Goal: Book appointment/travel/reservation

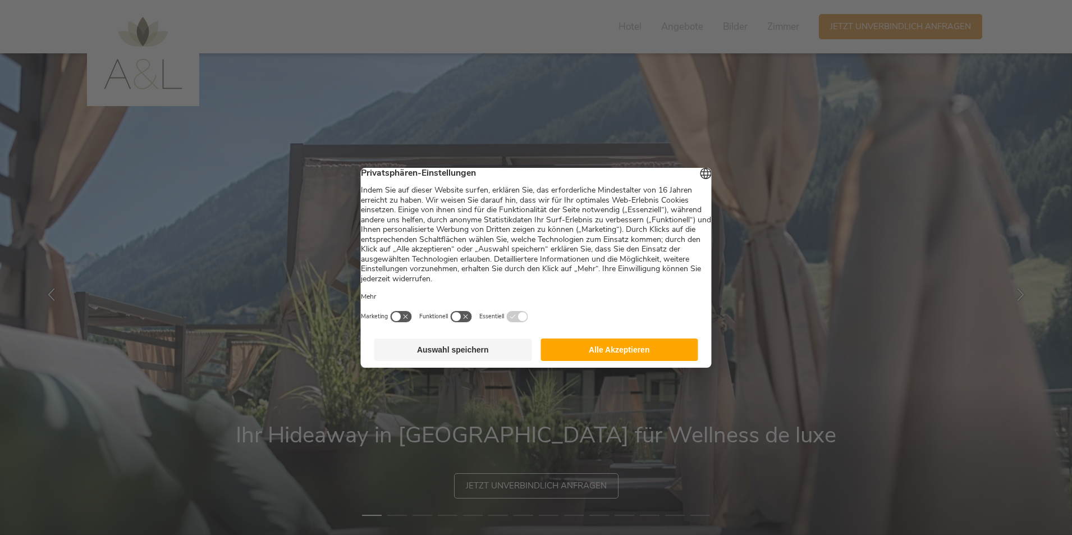
click at [497, 348] on button "Auswahl speichern" at bounding box center [453, 350] width 158 height 22
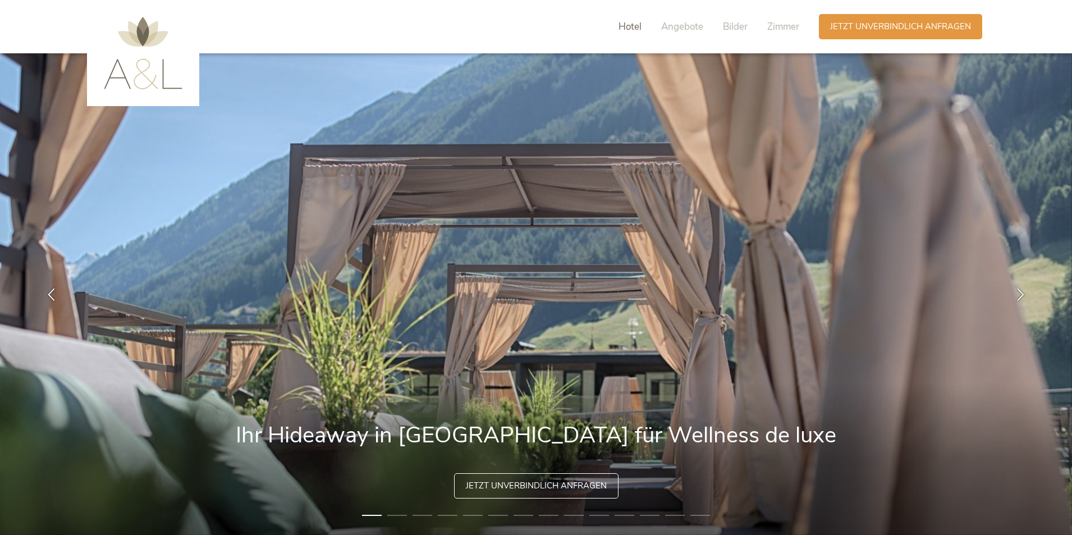
click at [628, 27] on span "Hotel" at bounding box center [630, 26] width 23 height 13
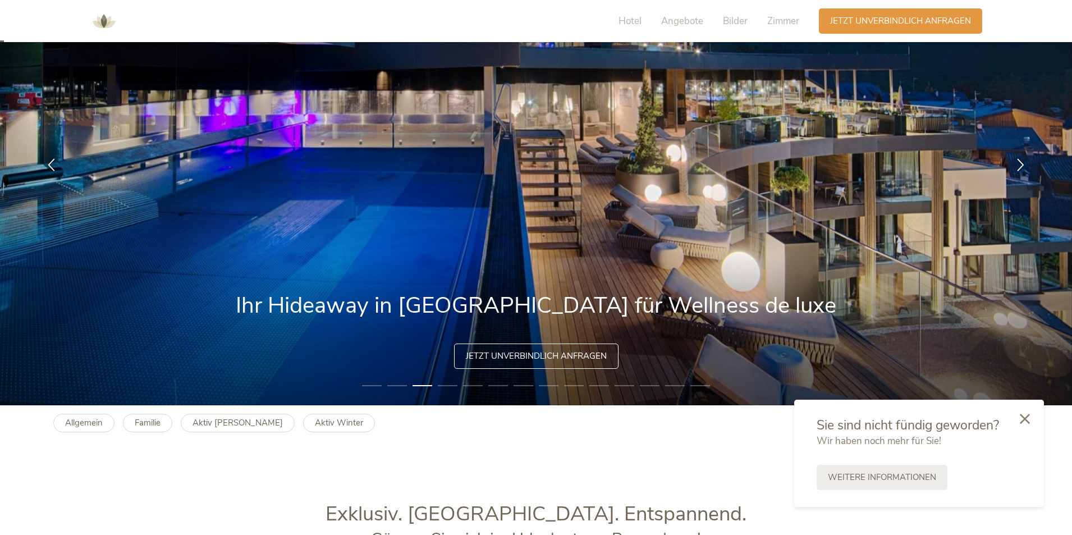
scroll to position [12, 0]
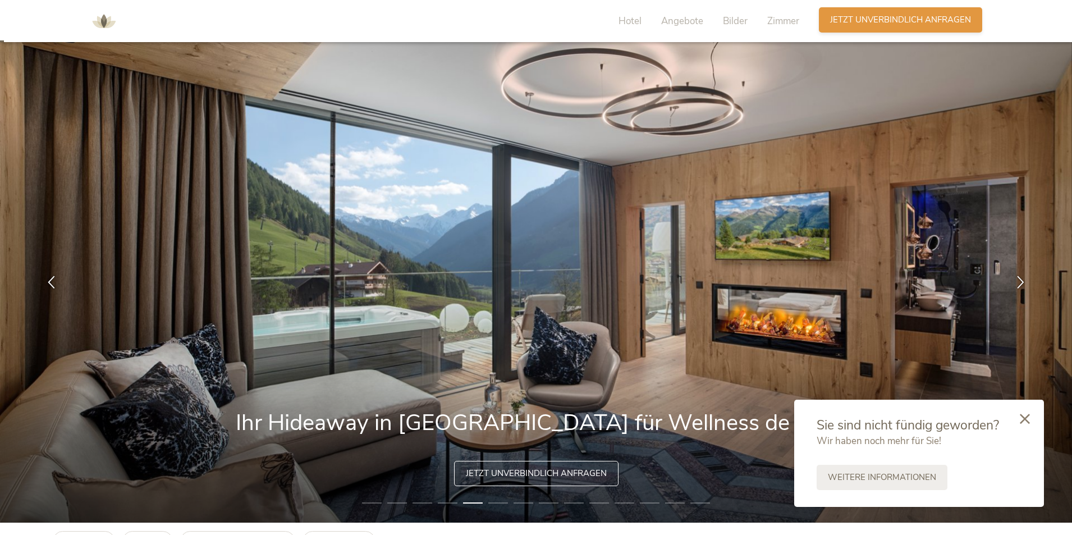
click at [887, 16] on span "Jetzt unverbindlich anfragen" at bounding box center [900, 20] width 141 height 12
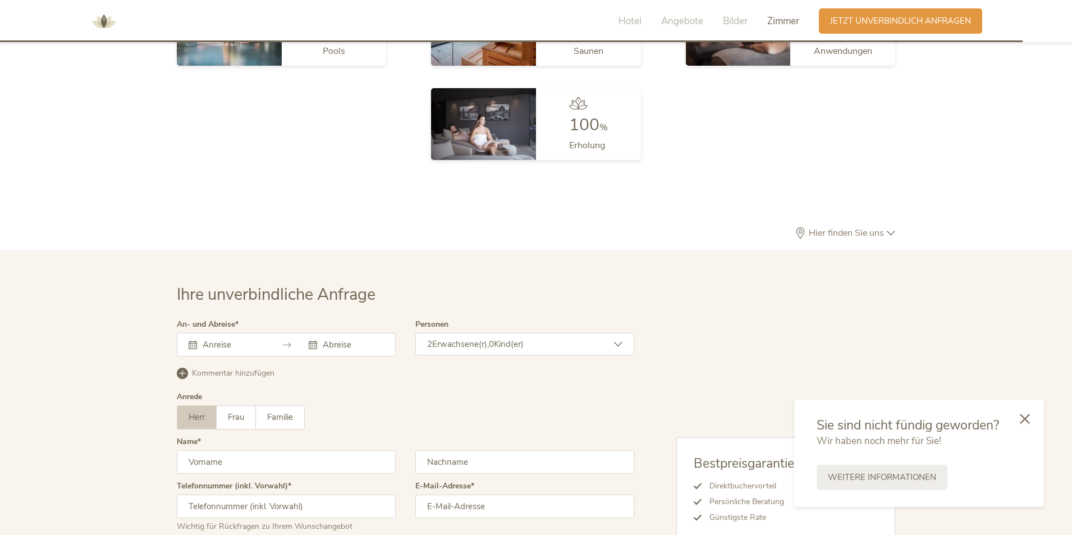
scroll to position [3445, 0]
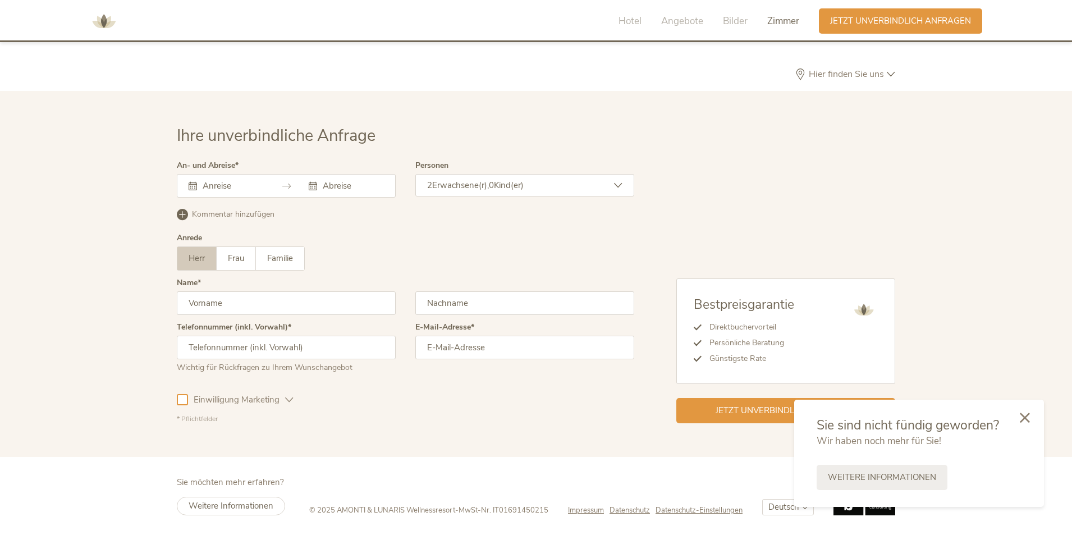
click at [1025, 425] on div at bounding box center [1025, 419] width 38 height 40
click at [1025, 425] on div "Ihre unverbindliche Anfrage An- und Abreise August 2025 Mo Di Mi Do Fr Sa So 28…" at bounding box center [536, 274] width 1072 height 366
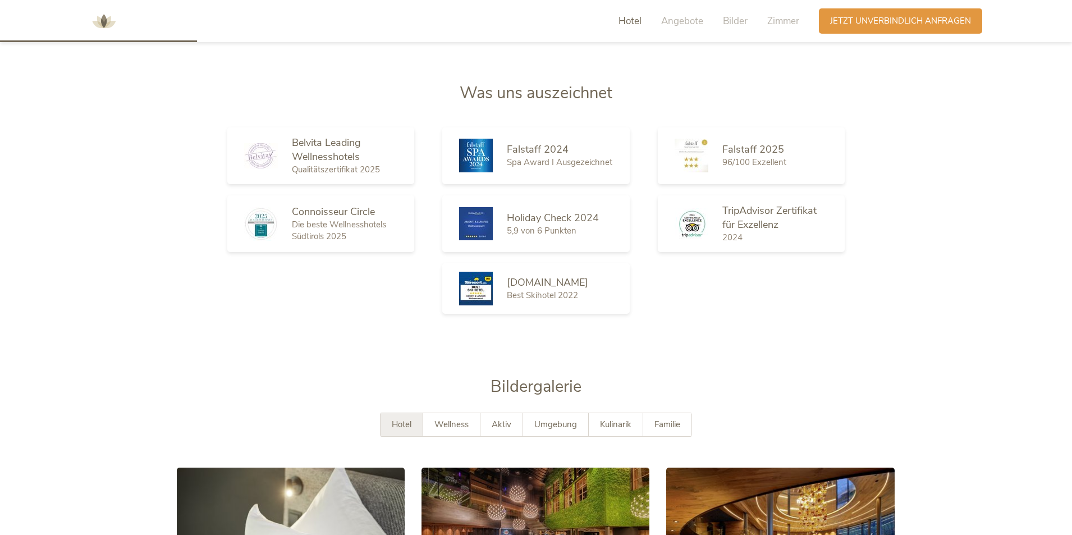
scroll to position [0, 0]
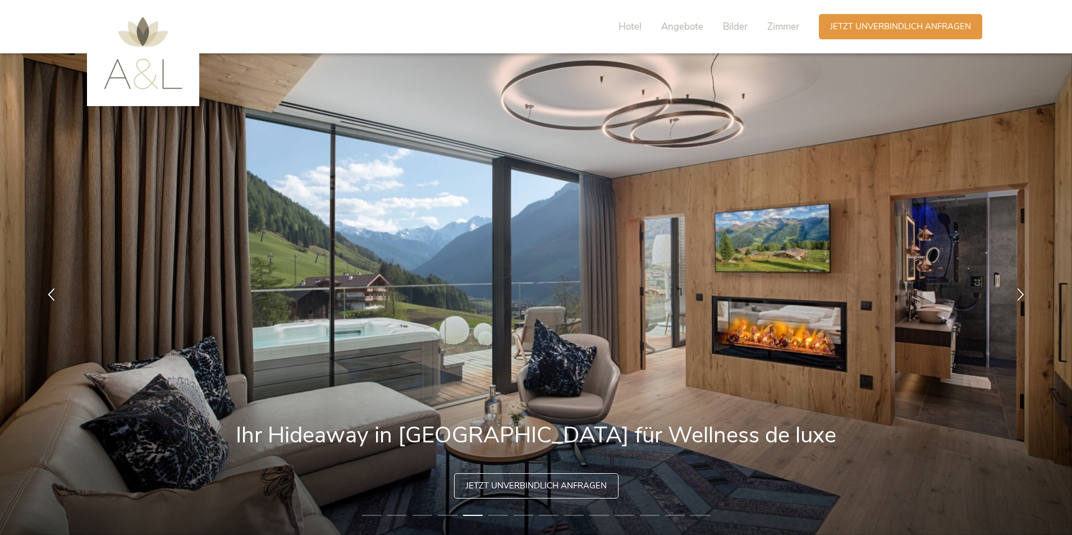
drag, startPoint x: 688, startPoint y: 317, endPoint x: 604, endPoint y: 73, distance: 258.1
click at [166, 68] on img at bounding box center [143, 53] width 79 height 72
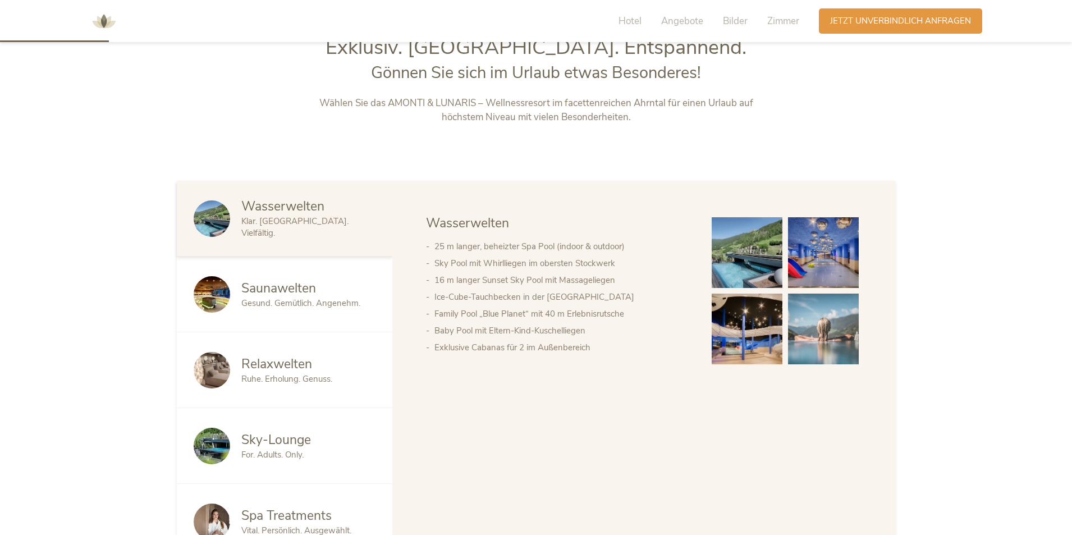
scroll to position [618, 0]
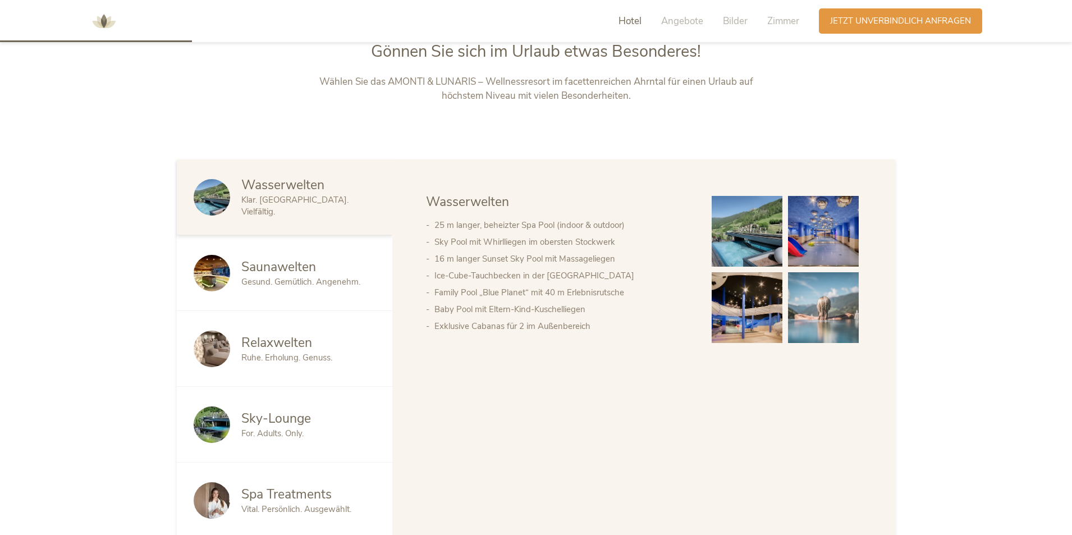
click at [258, 252] on div "Saunawelten Gesund. Gemütlich. Angenehm." at bounding box center [285, 273] width 216 height 76
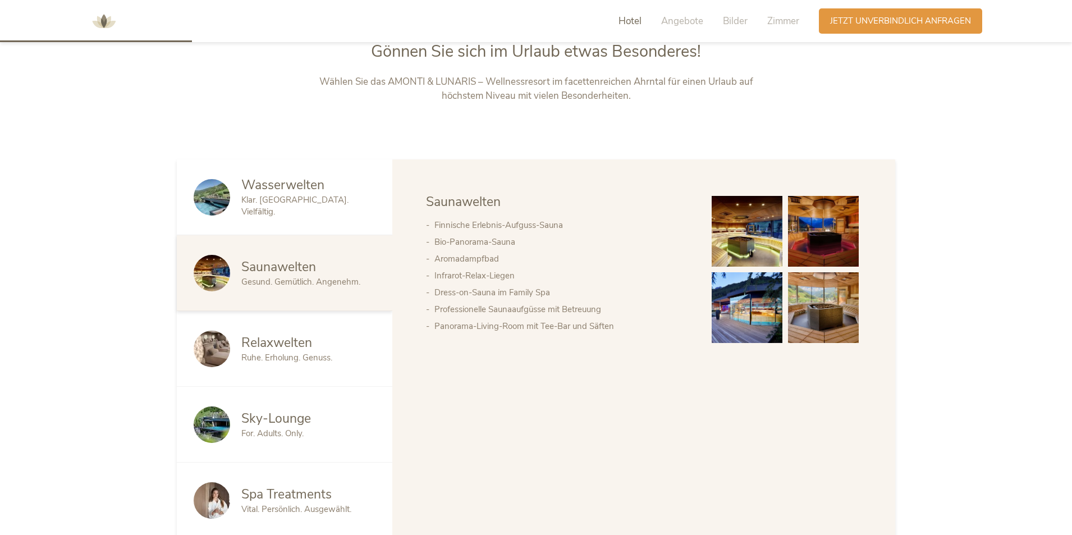
click at [739, 207] on img at bounding box center [747, 231] width 71 height 71
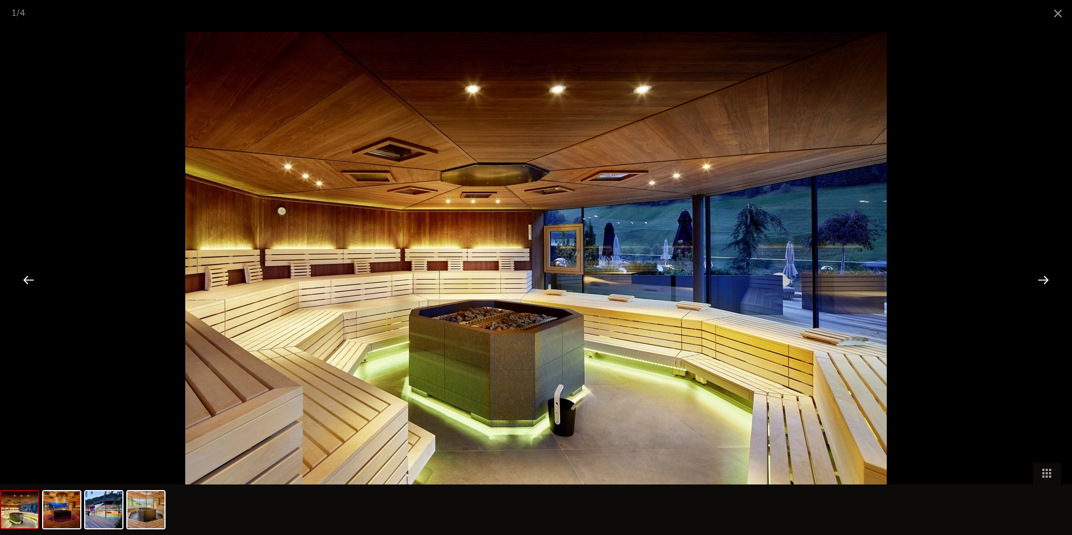
click at [1048, 278] on div at bounding box center [1043, 279] width 35 height 35
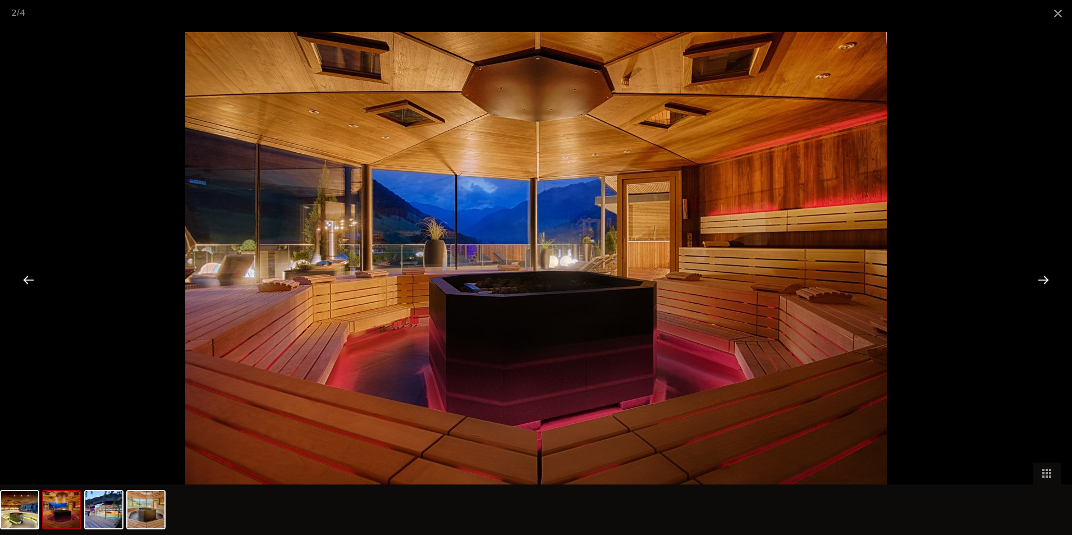
click at [1048, 278] on div at bounding box center [1043, 279] width 35 height 35
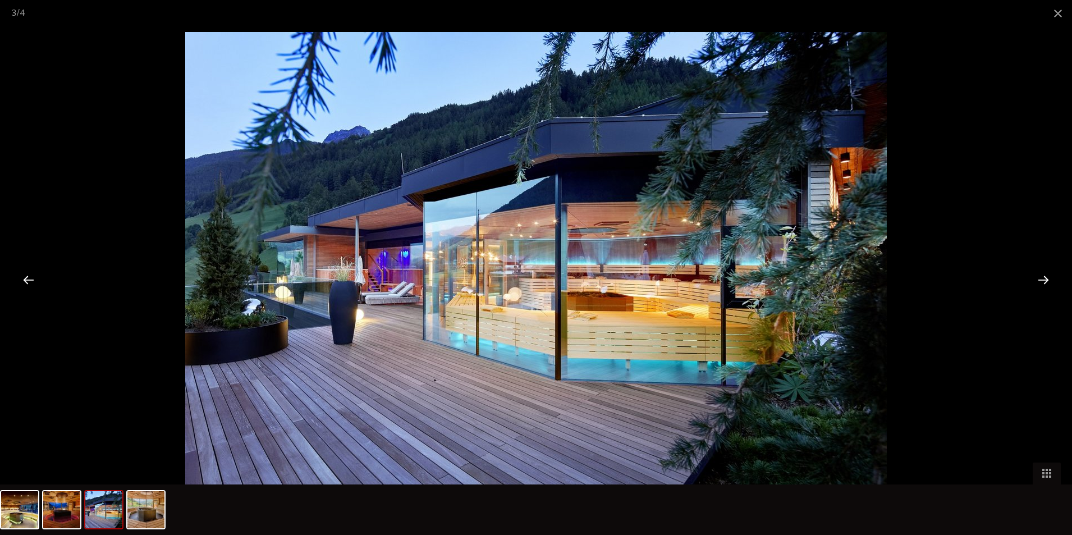
click at [1048, 278] on div at bounding box center [1043, 279] width 35 height 35
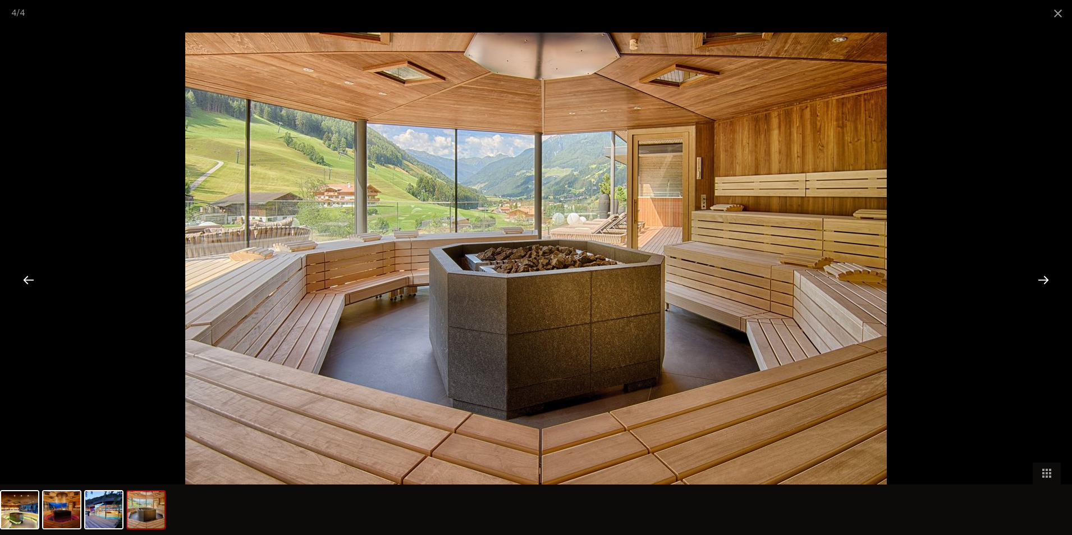
click at [1045, 278] on div at bounding box center [1043, 279] width 35 height 35
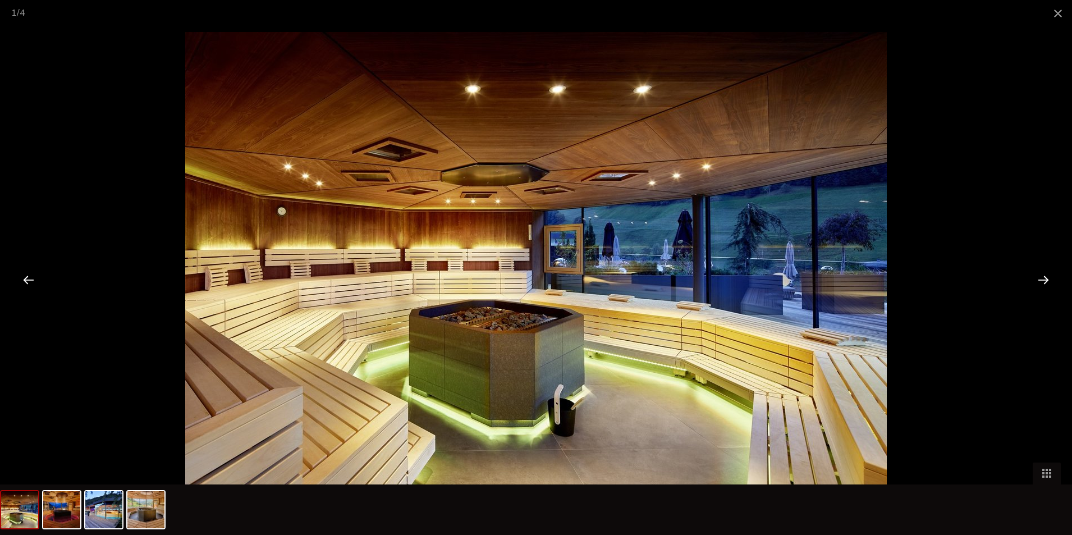
click at [1044, 278] on div at bounding box center [1043, 279] width 35 height 35
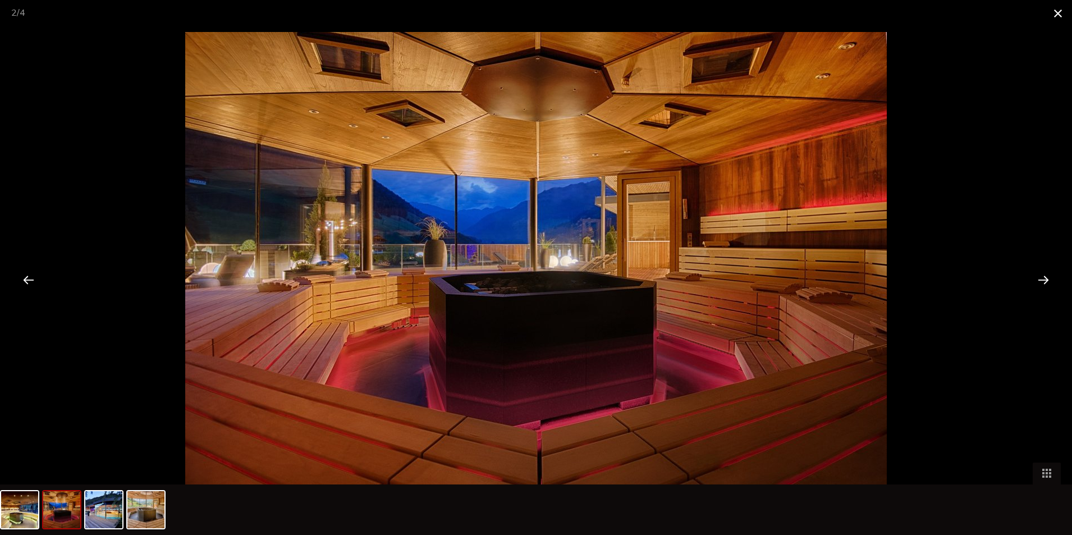
click at [1049, 6] on span at bounding box center [1058, 13] width 28 height 26
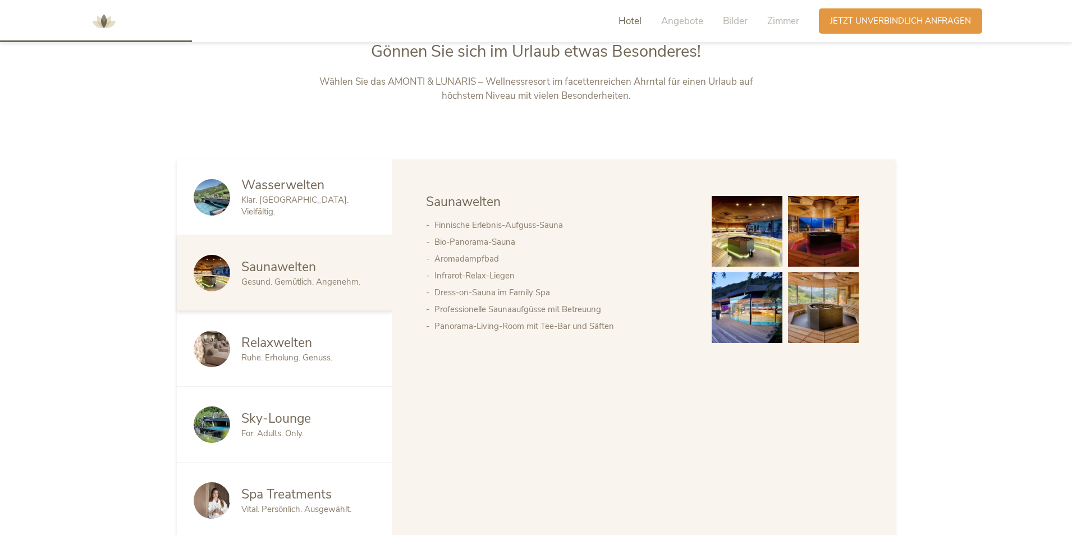
click at [284, 349] on span "Relaxwelten" at bounding box center [276, 342] width 71 height 17
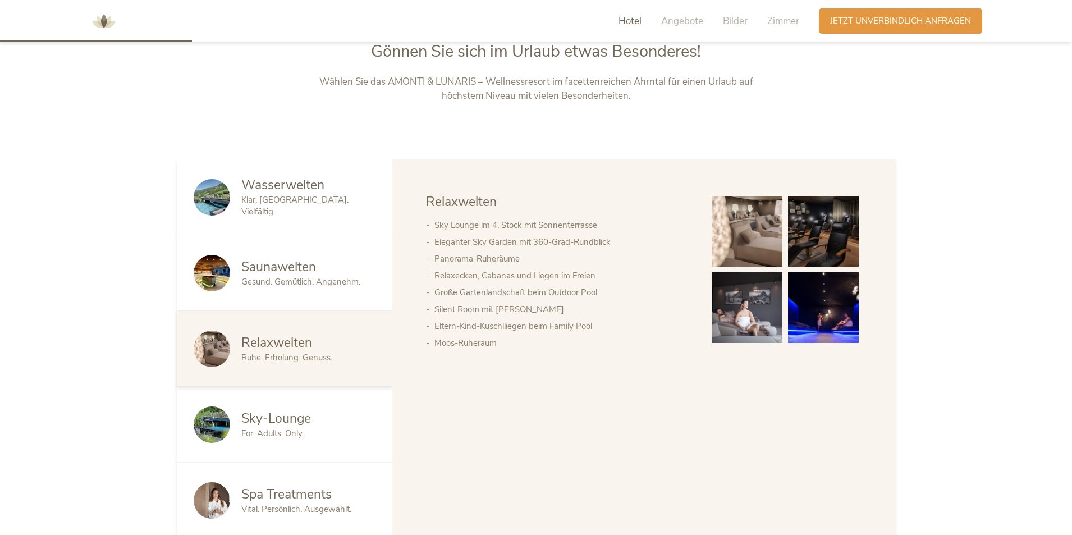
click at [748, 211] on img at bounding box center [747, 231] width 71 height 71
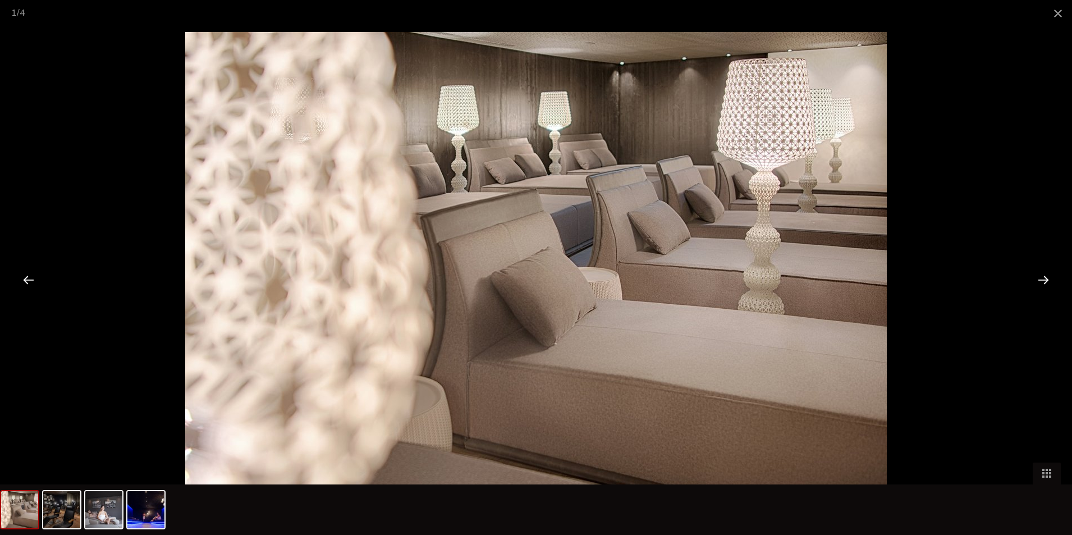
click at [1048, 282] on div at bounding box center [1043, 279] width 35 height 35
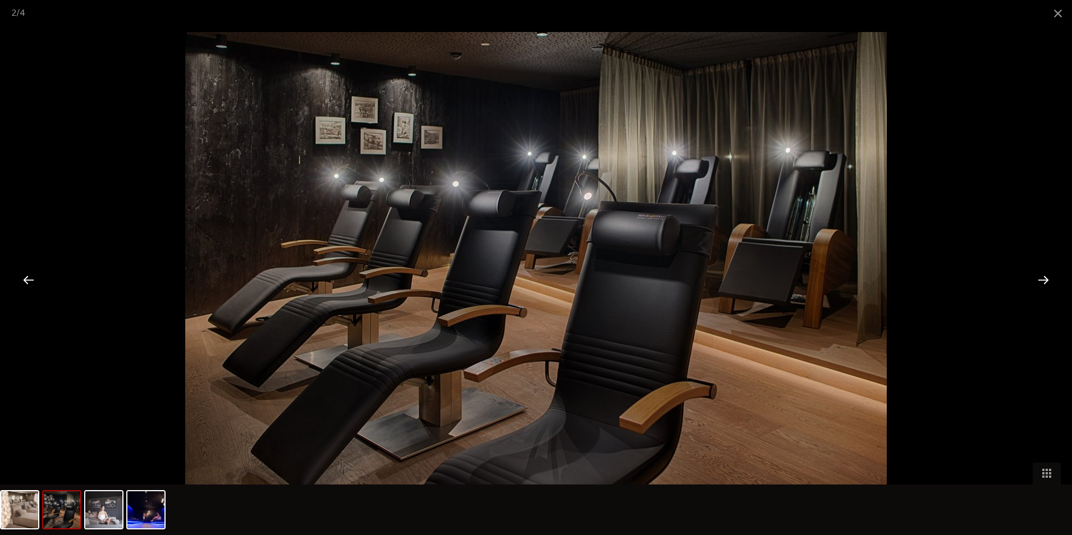
click at [1048, 282] on div at bounding box center [1043, 279] width 35 height 35
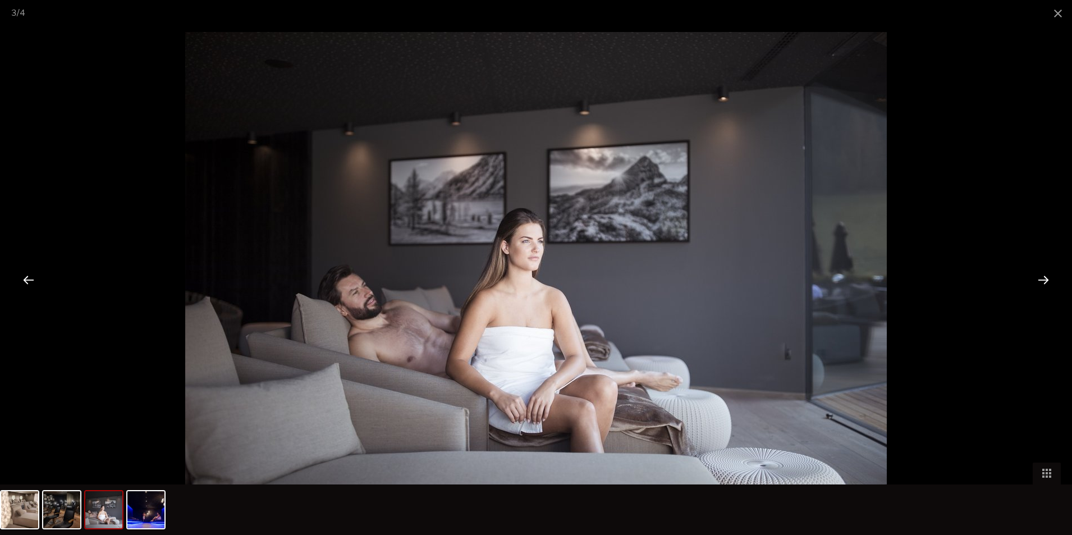
click at [1048, 282] on div at bounding box center [1043, 279] width 35 height 35
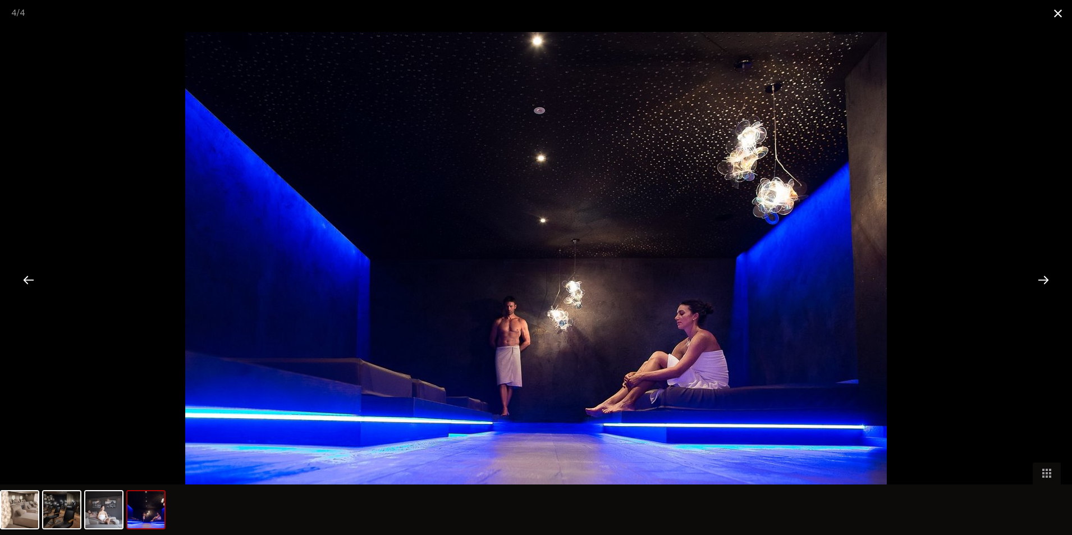
click at [1054, 3] on span at bounding box center [1058, 13] width 28 height 26
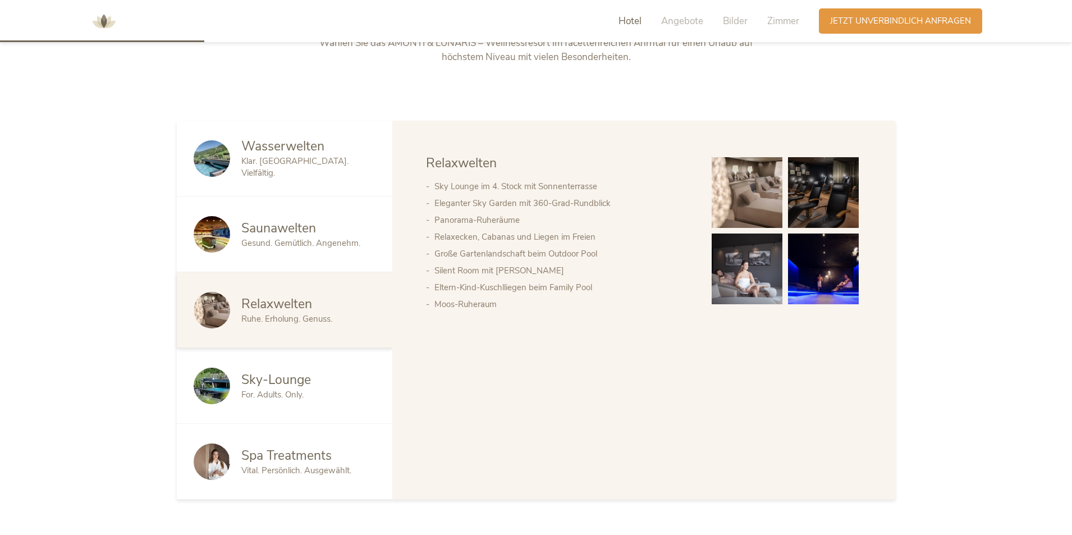
scroll to position [674, 0]
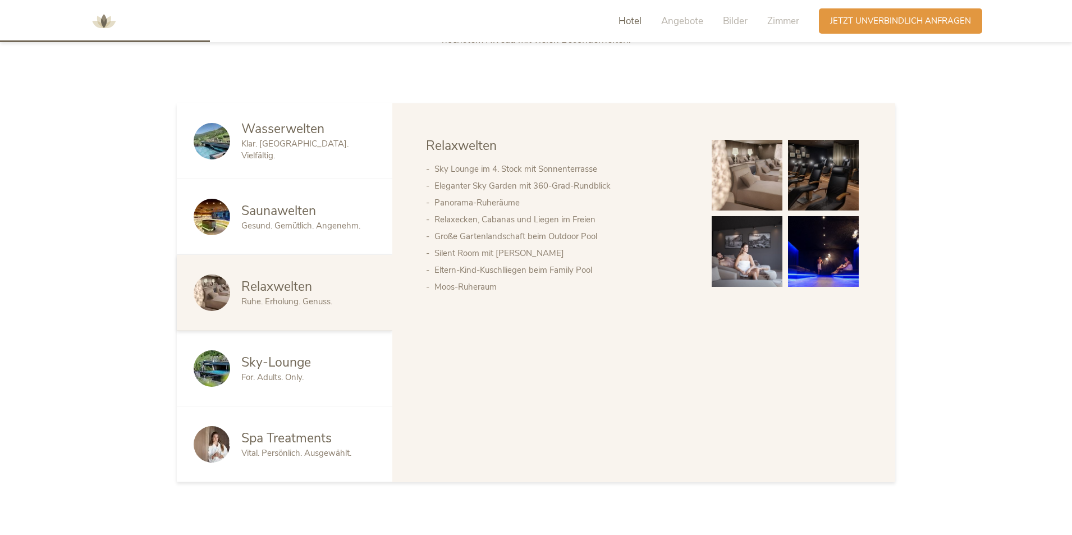
click at [291, 358] on span "Sky-Lounge" at bounding box center [276, 362] width 70 height 17
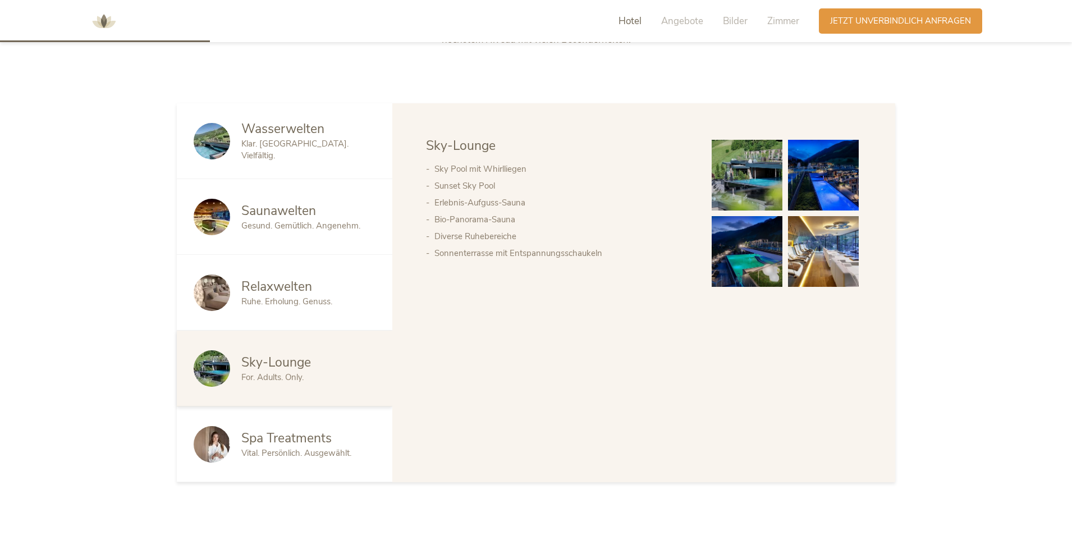
click at [737, 168] on img at bounding box center [747, 175] width 71 height 71
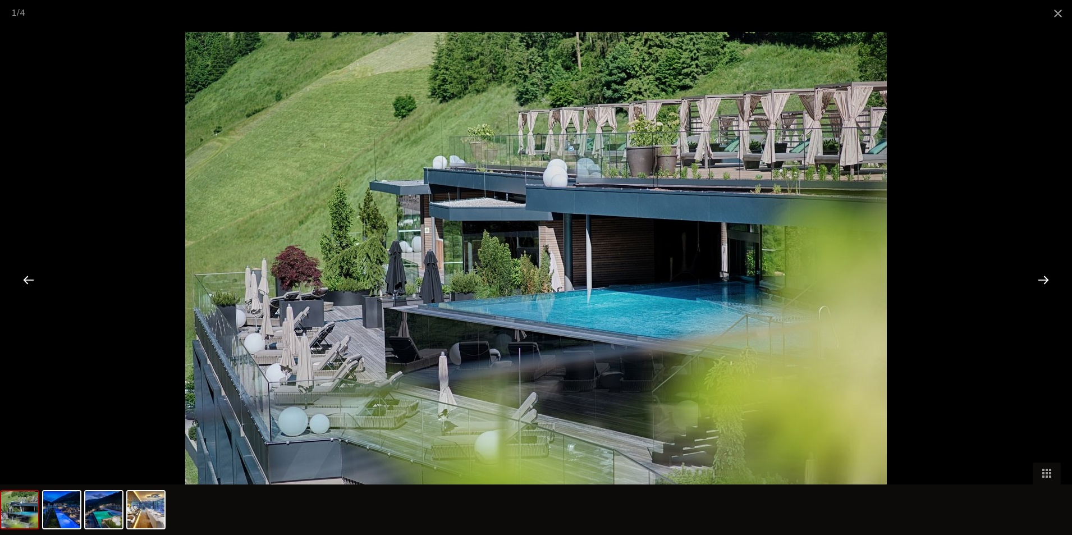
click at [1044, 276] on div at bounding box center [1043, 279] width 35 height 35
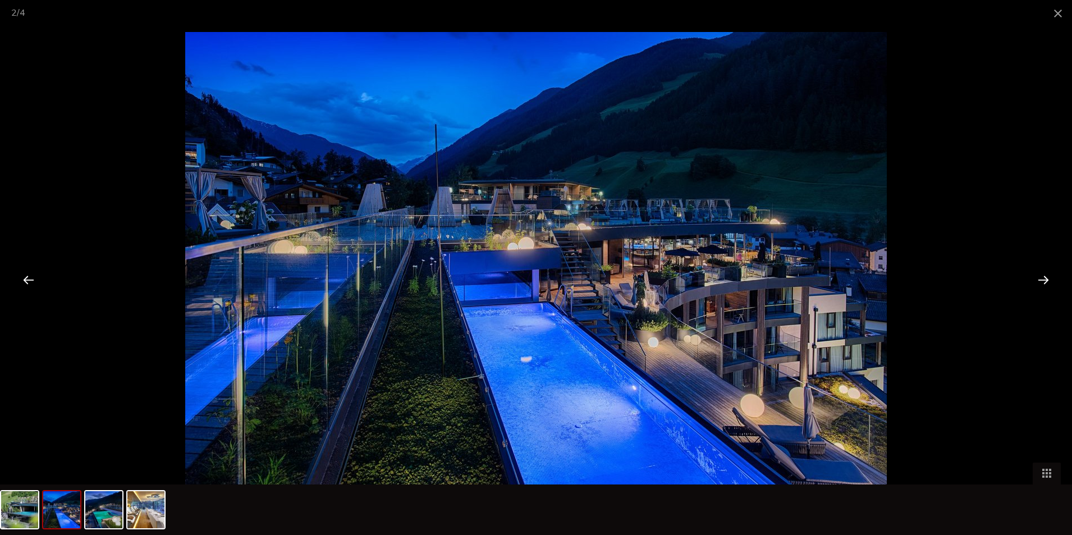
click at [1043, 277] on div at bounding box center [1043, 279] width 35 height 35
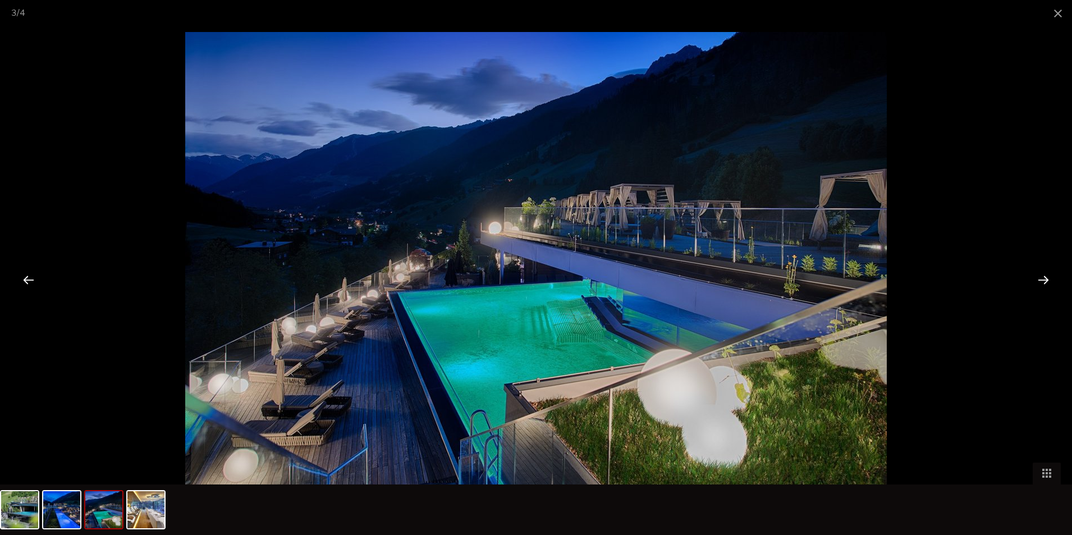
click at [1043, 277] on div at bounding box center [1043, 279] width 35 height 35
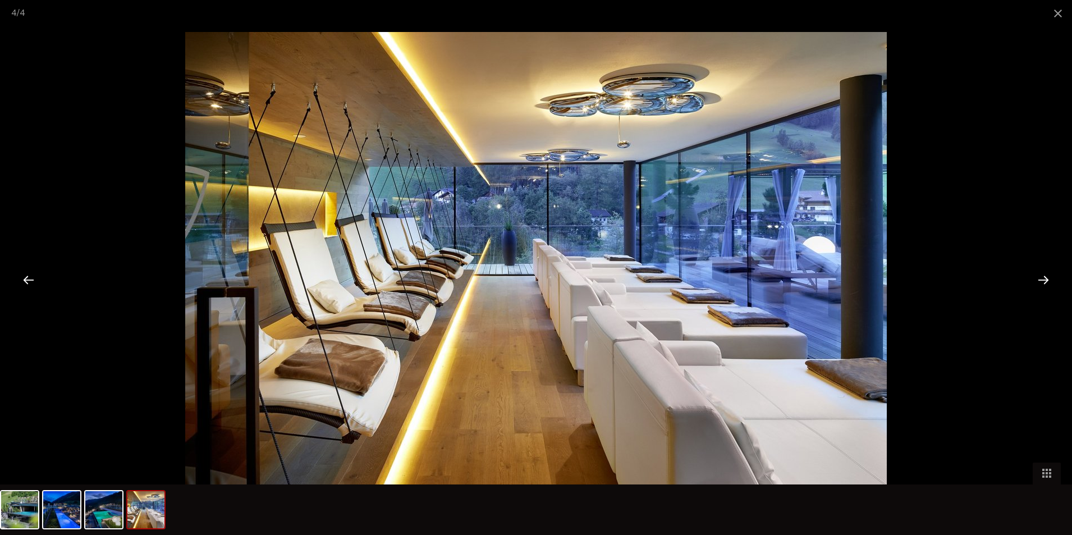
click at [1043, 277] on div at bounding box center [1043, 279] width 35 height 35
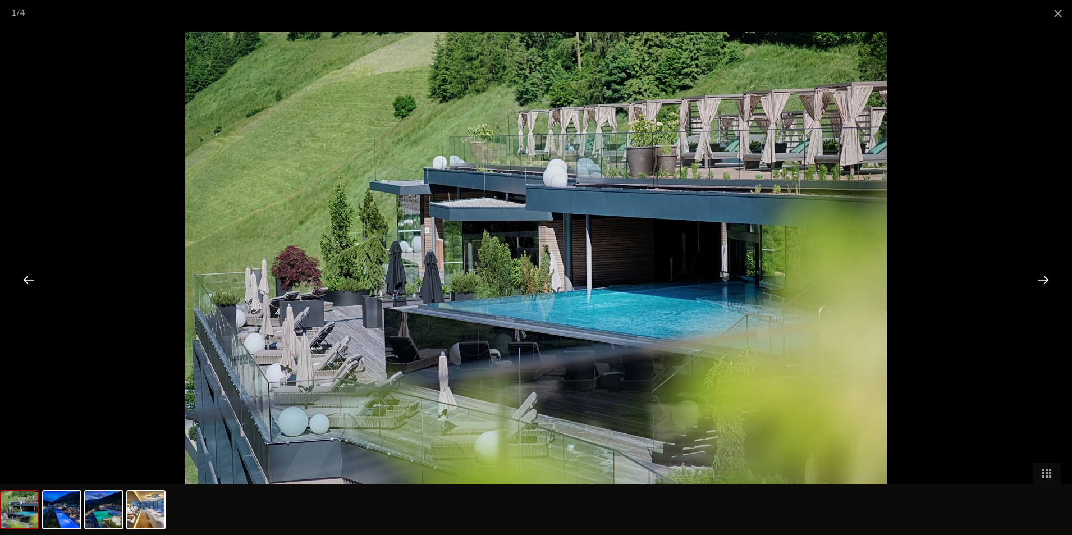
click at [1036, 277] on div at bounding box center [1043, 279] width 35 height 35
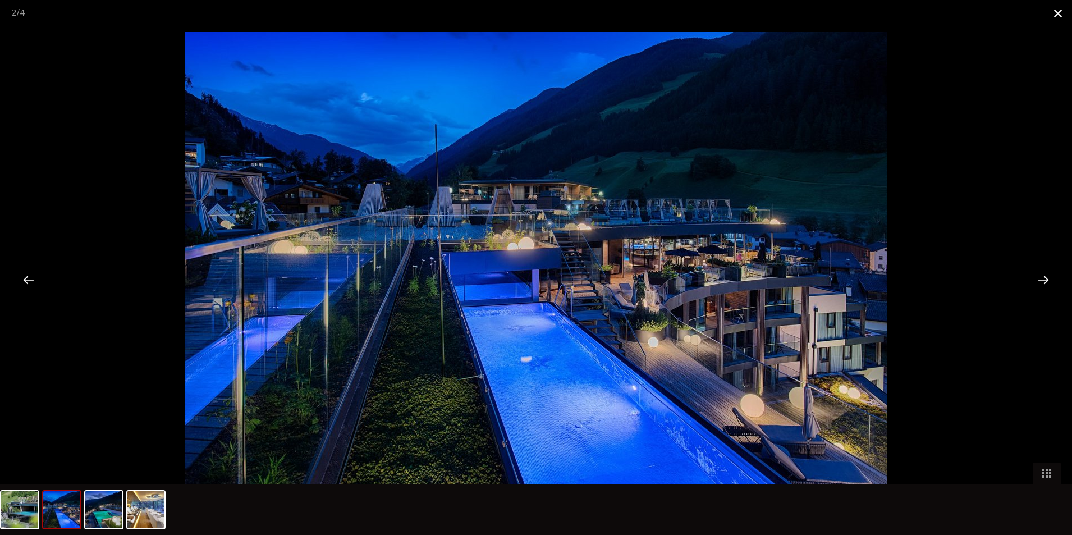
click at [1055, 11] on span at bounding box center [1058, 13] width 28 height 26
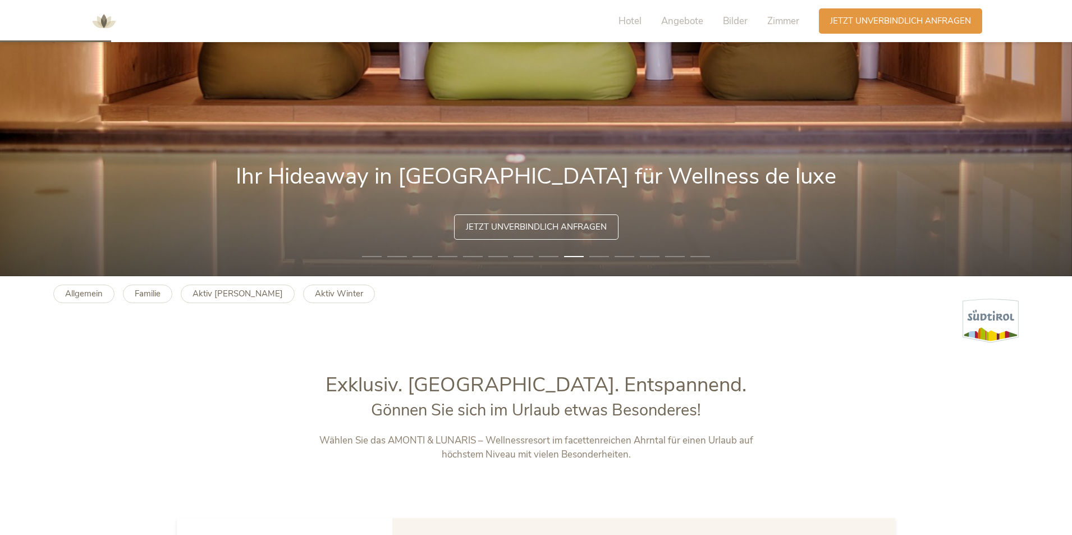
scroll to position [225, 0]
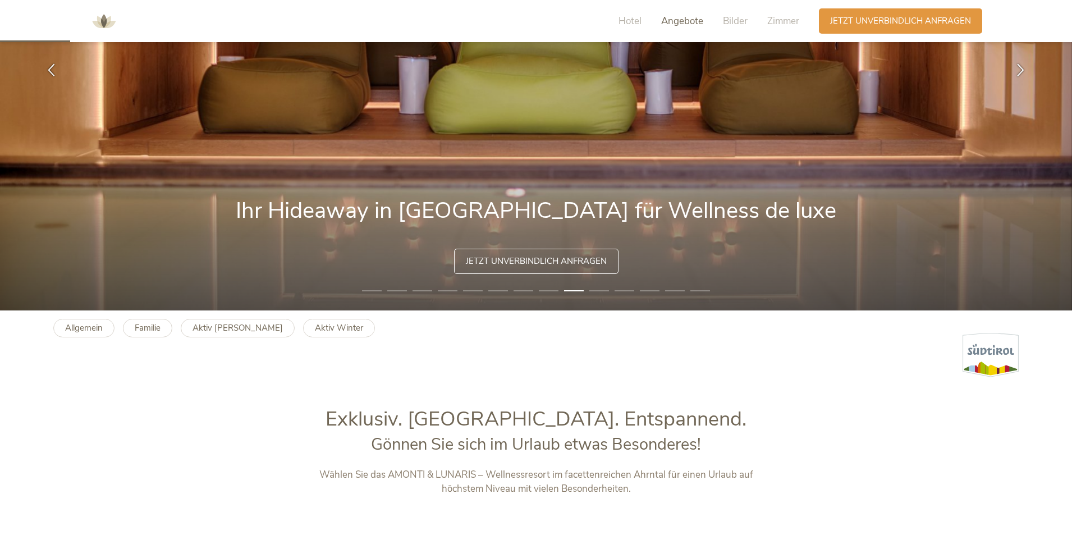
click at [682, 21] on span "Angebote" at bounding box center [682, 21] width 42 height 13
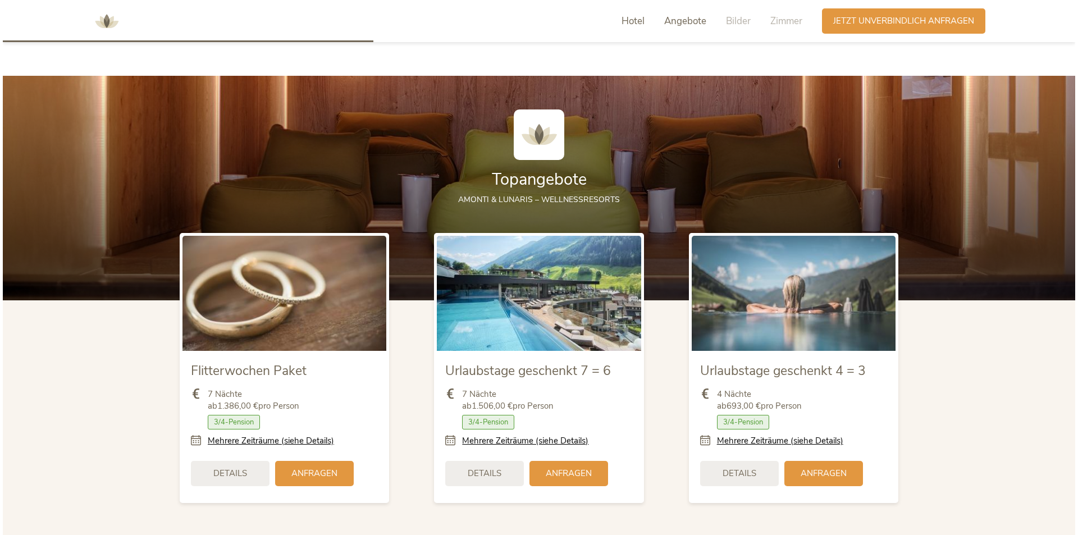
scroll to position [1317, 0]
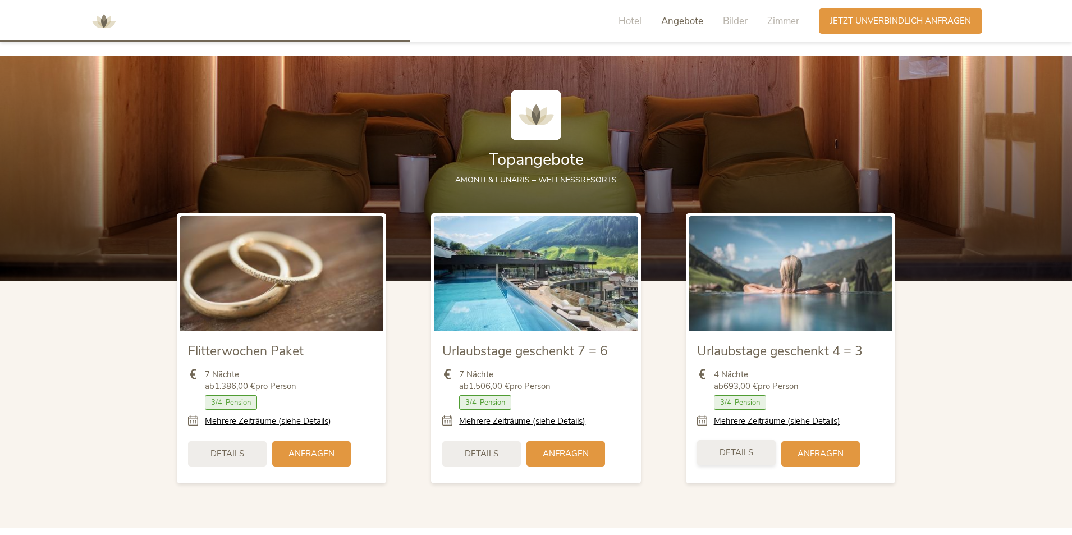
click at [743, 457] on span "Details" at bounding box center [737, 453] width 34 height 12
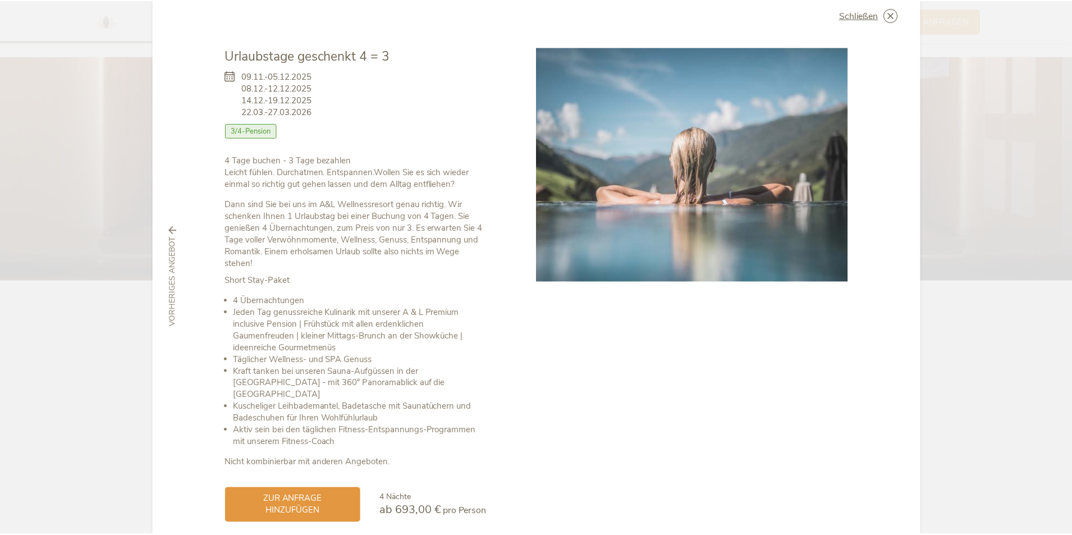
scroll to position [0, 0]
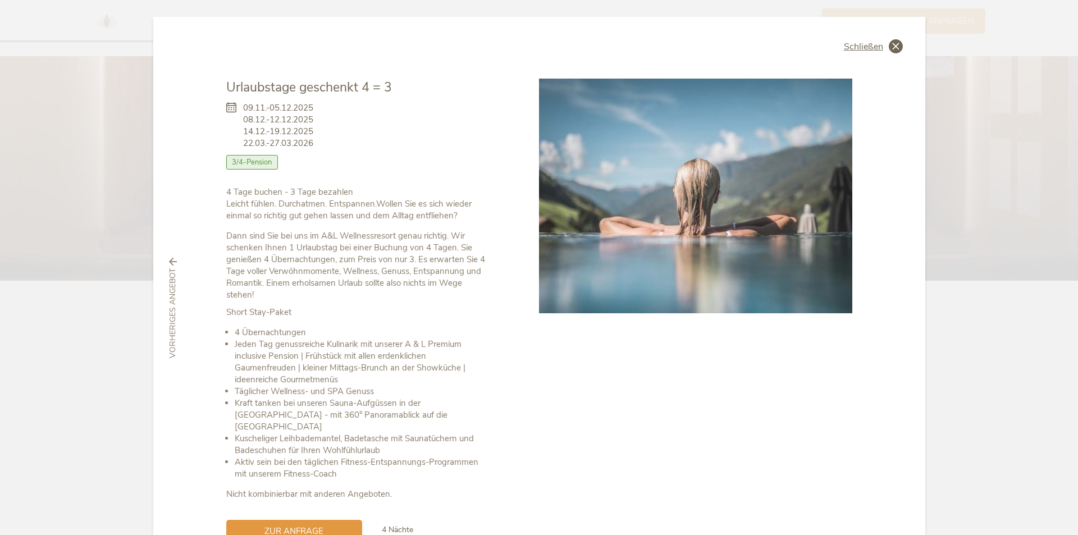
click at [858, 51] on span "Schließen" at bounding box center [863, 46] width 39 height 9
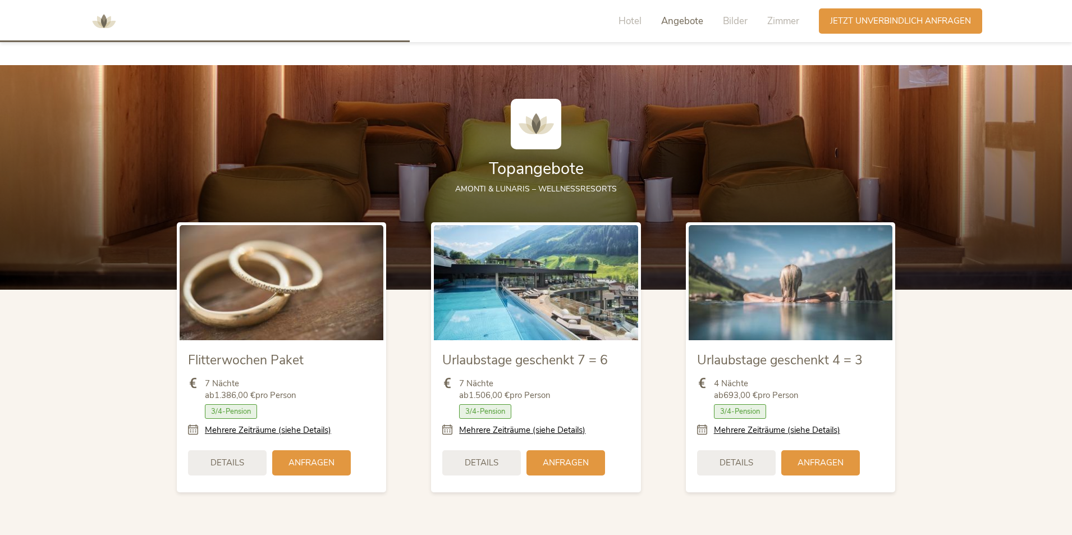
scroll to position [1092, 0]
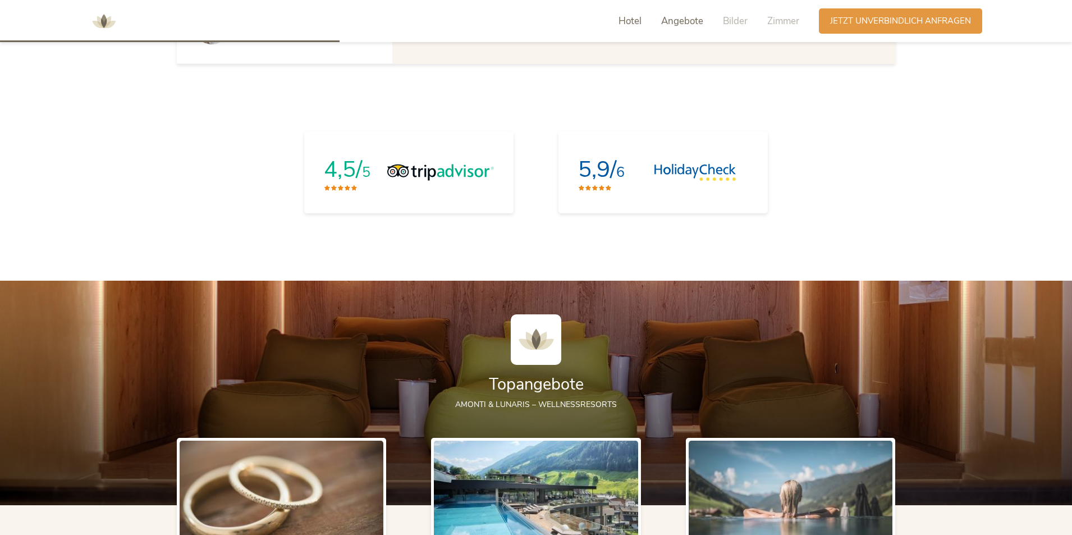
click at [675, 17] on span "Angebote" at bounding box center [682, 21] width 42 height 13
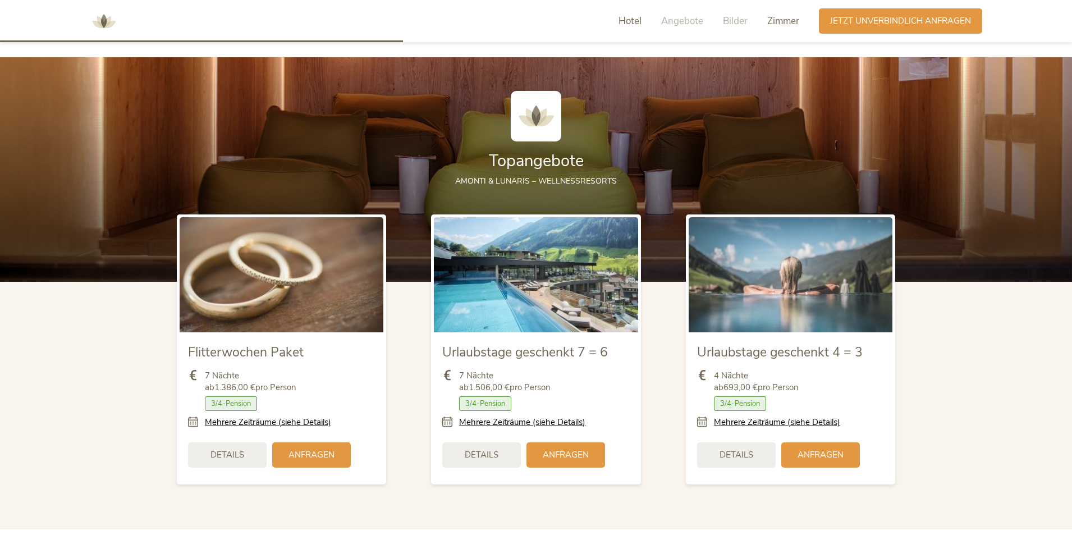
click at [793, 15] on span "Zimmer" at bounding box center [783, 21] width 32 height 13
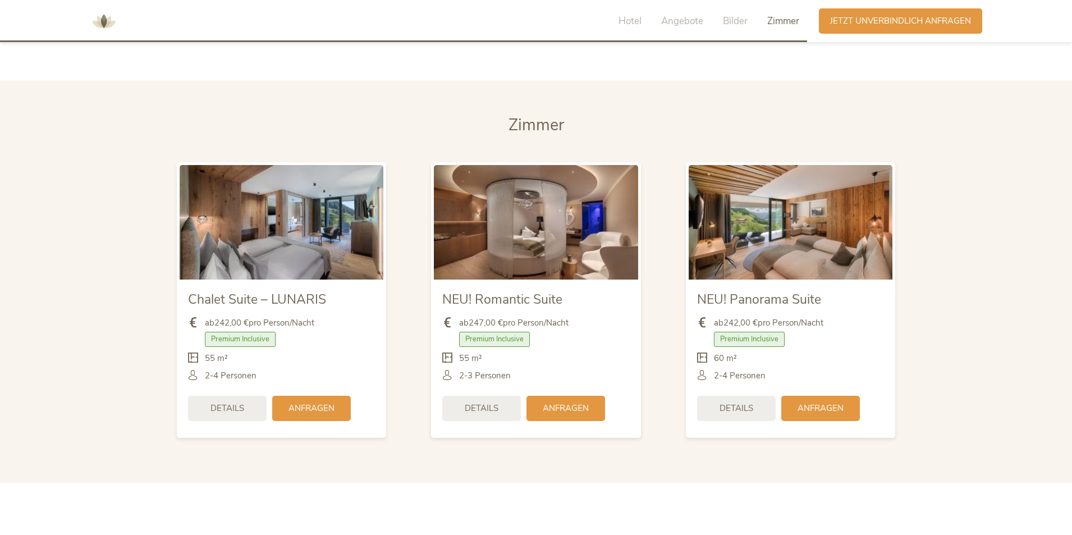
scroll to position [2754, 0]
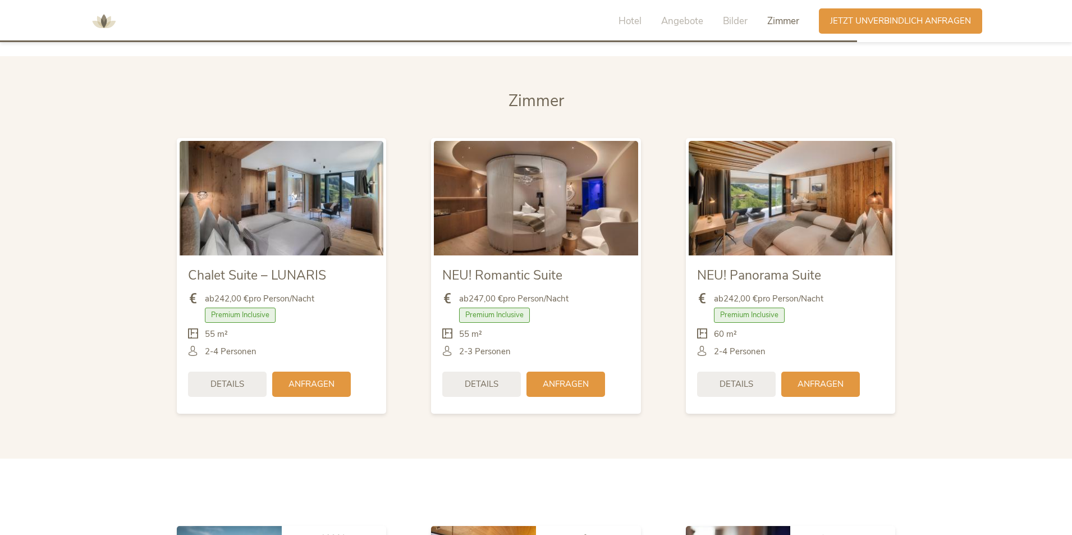
click at [255, 317] on span "Premium Inclusive" at bounding box center [240, 315] width 71 height 15
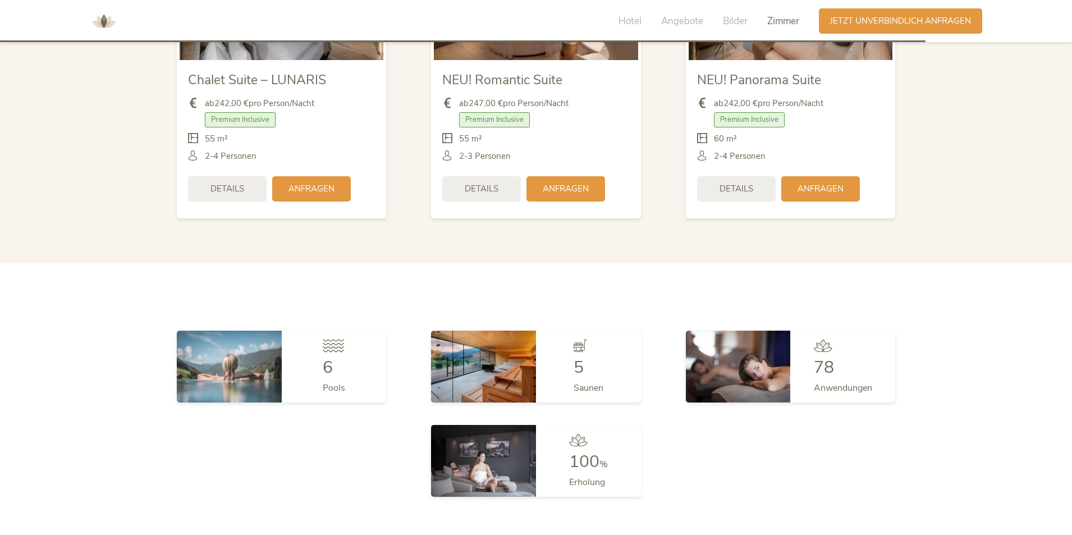
scroll to position [2978, 0]
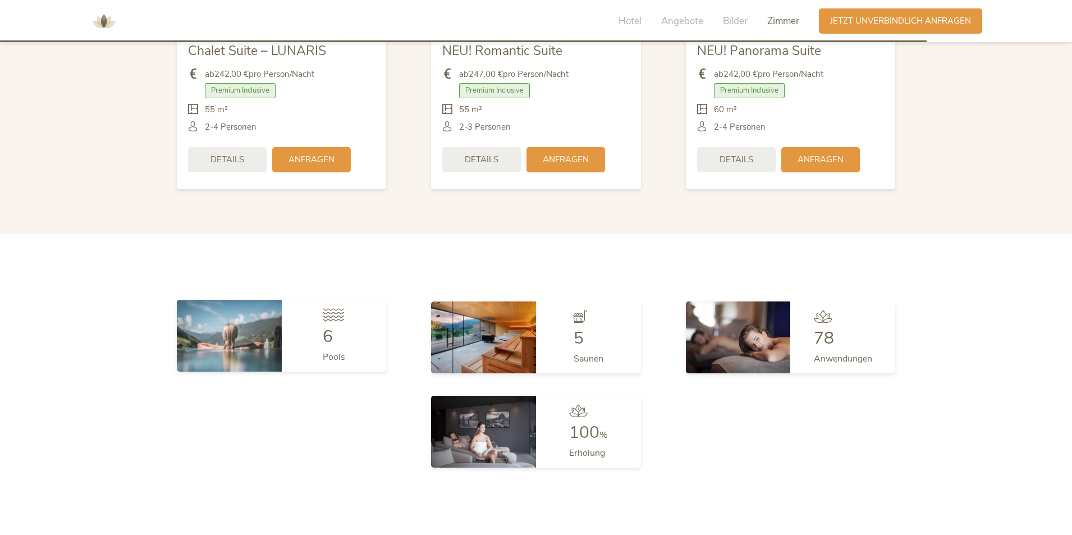
click at [250, 323] on img at bounding box center [229, 336] width 105 height 72
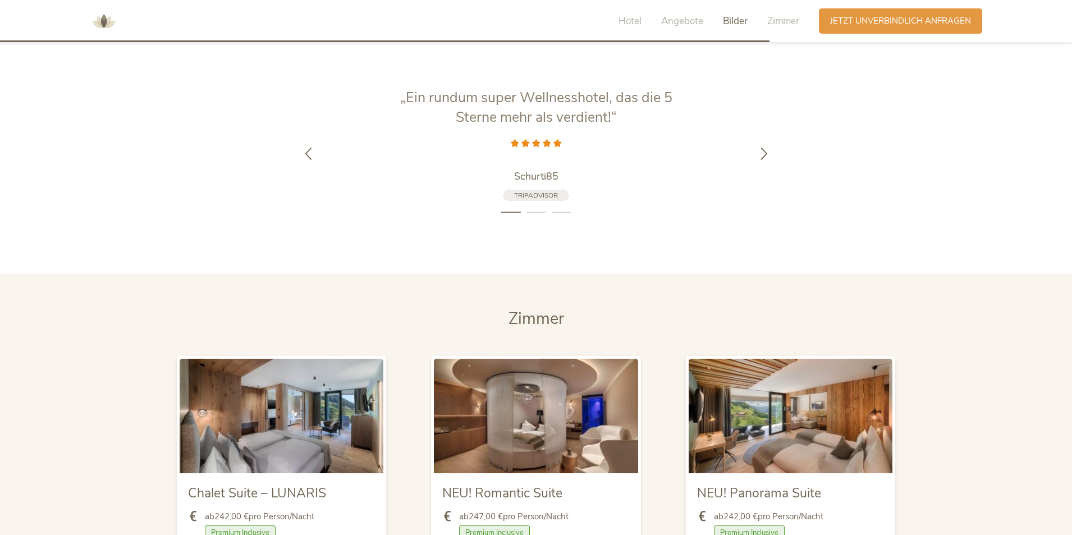
scroll to position [2642, 0]
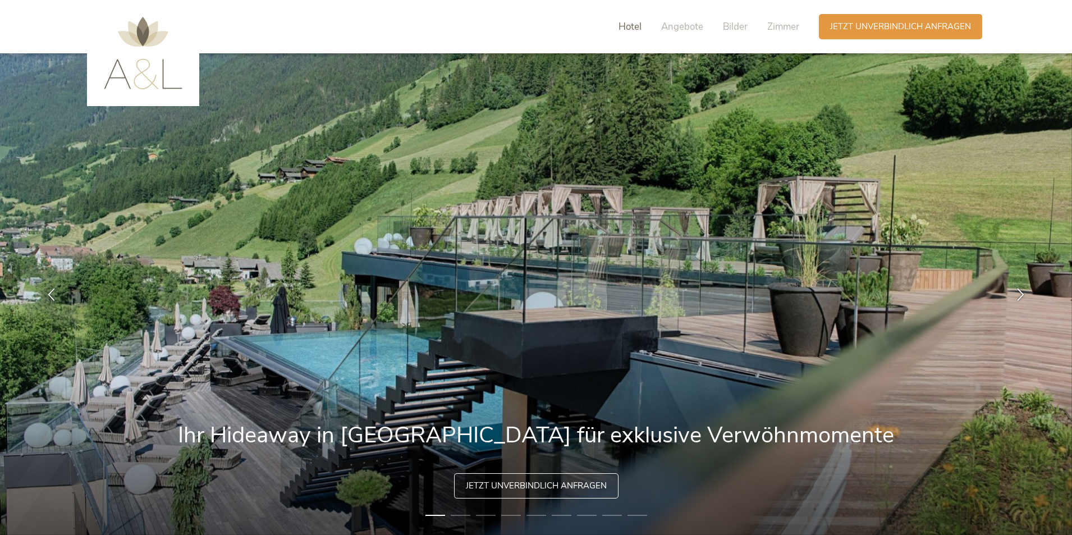
click at [630, 26] on span "Hotel" at bounding box center [630, 26] width 23 height 13
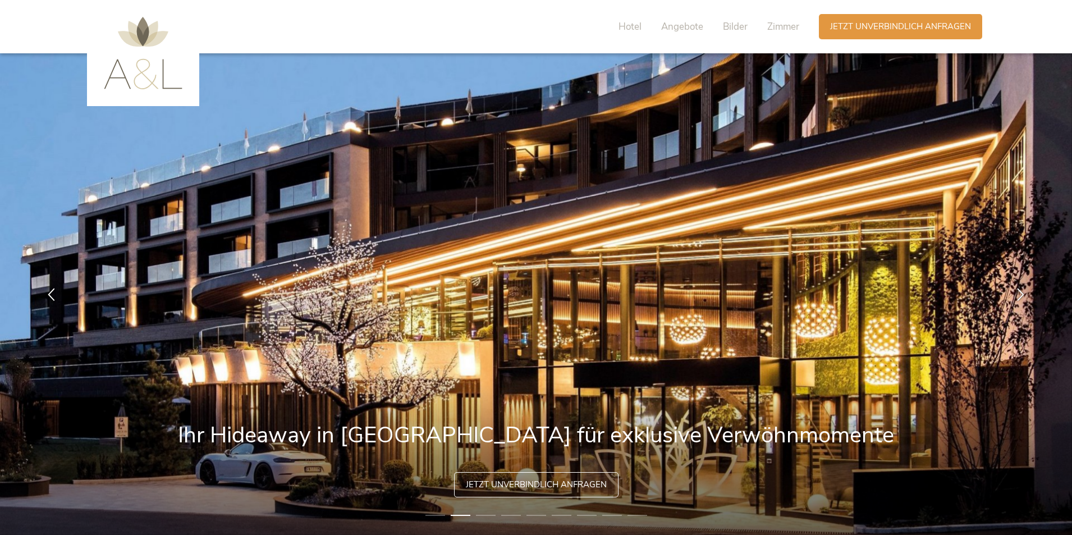
click at [500, 485] on span "Jetzt unverbindlich anfragen" at bounding box center [536, 485] width 141 height 12
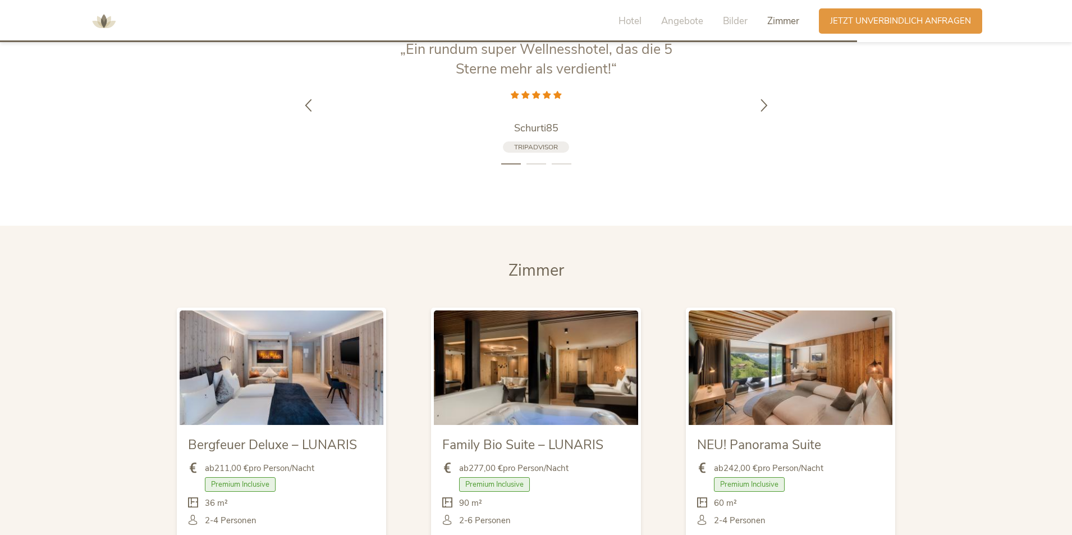
scroll to position [2687, 0]
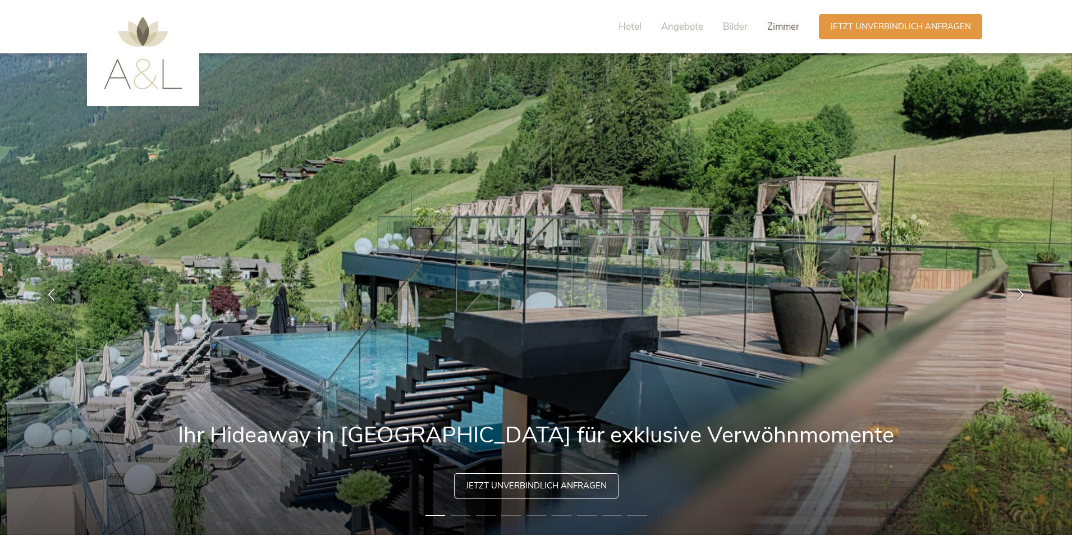
click at [775, 22] on span "Zimmer" at bounding box center [783, 26] width 32 height 13
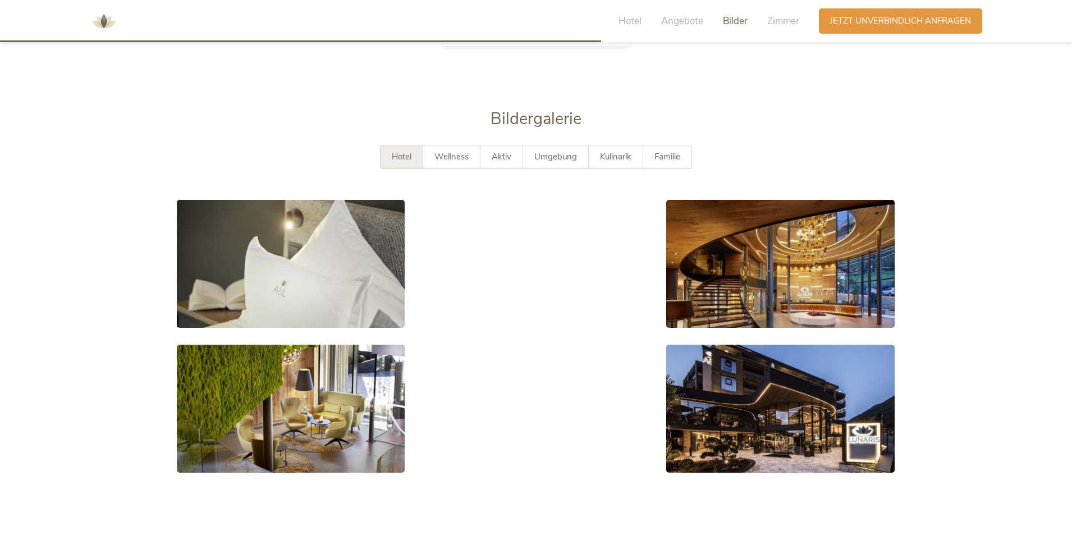
scroll to position [1884, 0]
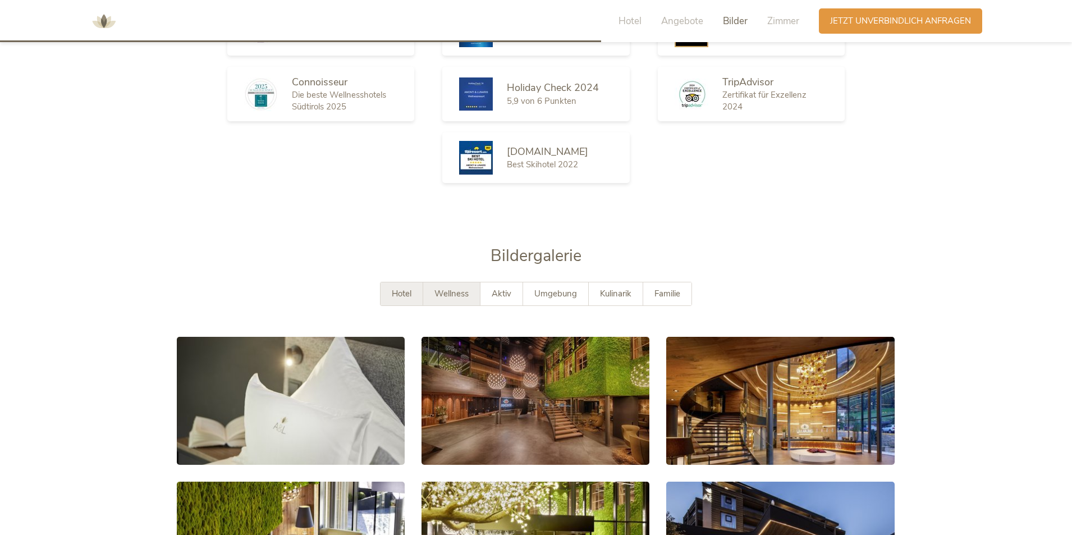
click at [455, 288] on span "Wellness" at bounding box center [452, 293] width 34 height 11
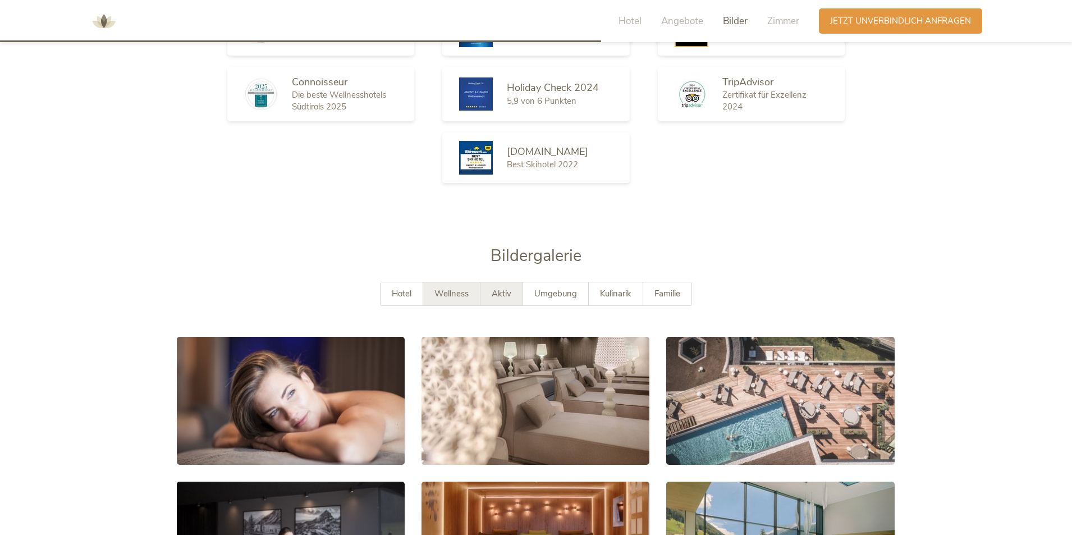
click at [502, 288] on span "Aktiv" at bounding box center [502, 293] width 20 height 11
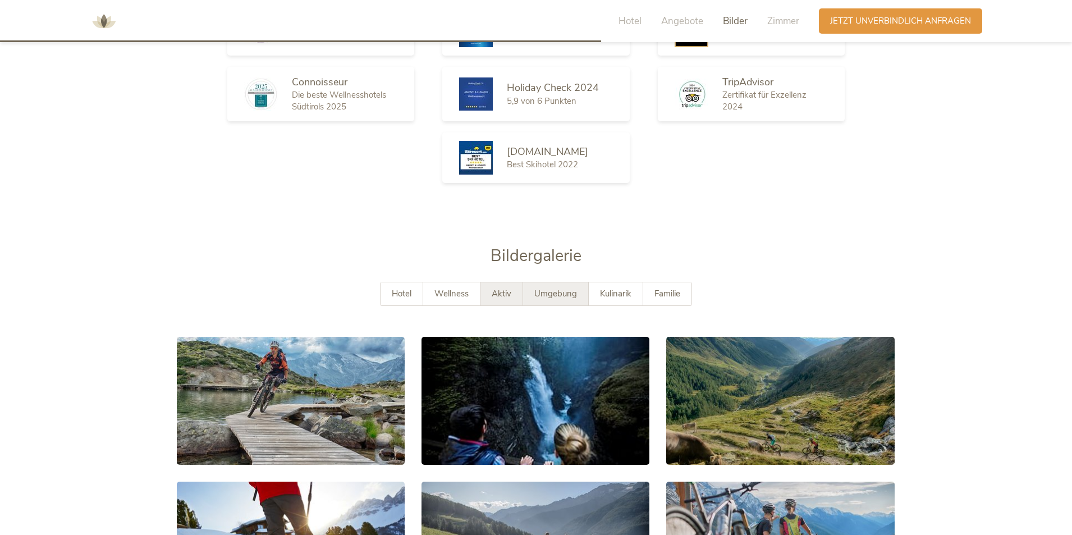
click at [570, 288] on span "Umgebung" at bounding box center [555, 293] width 43 height 11
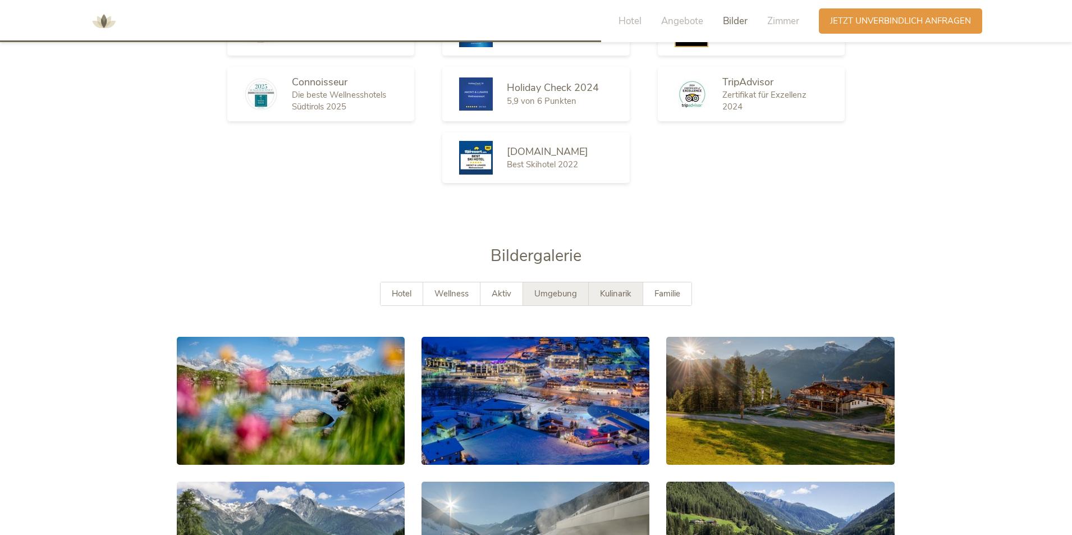
click at [595, 282] on div "Kulinarik" at bounding box center [616, 293] width 54 height 23
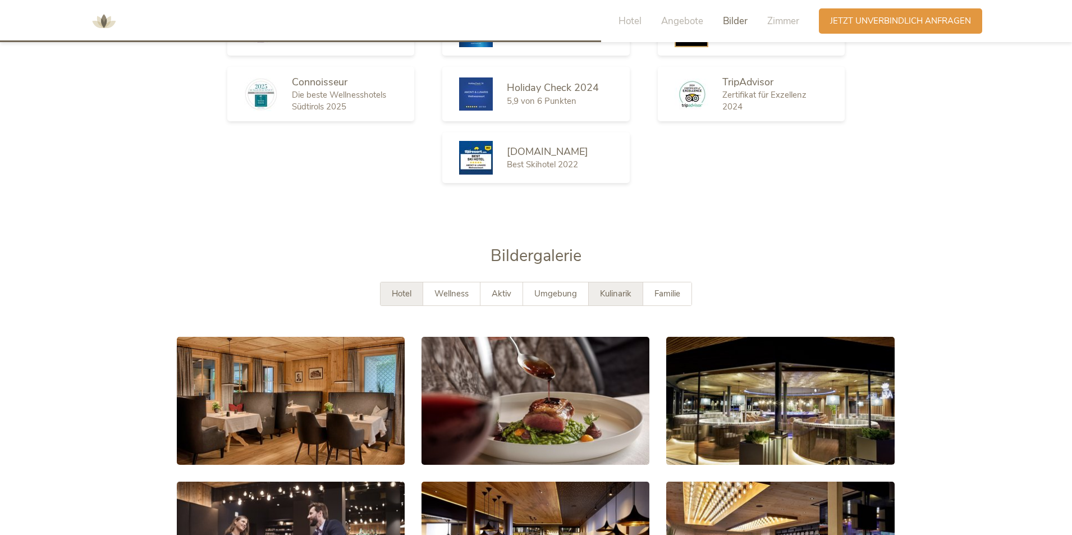
click at [421, 282] on div "Hotel" at bounding box center [402, 293] width 43 height 23
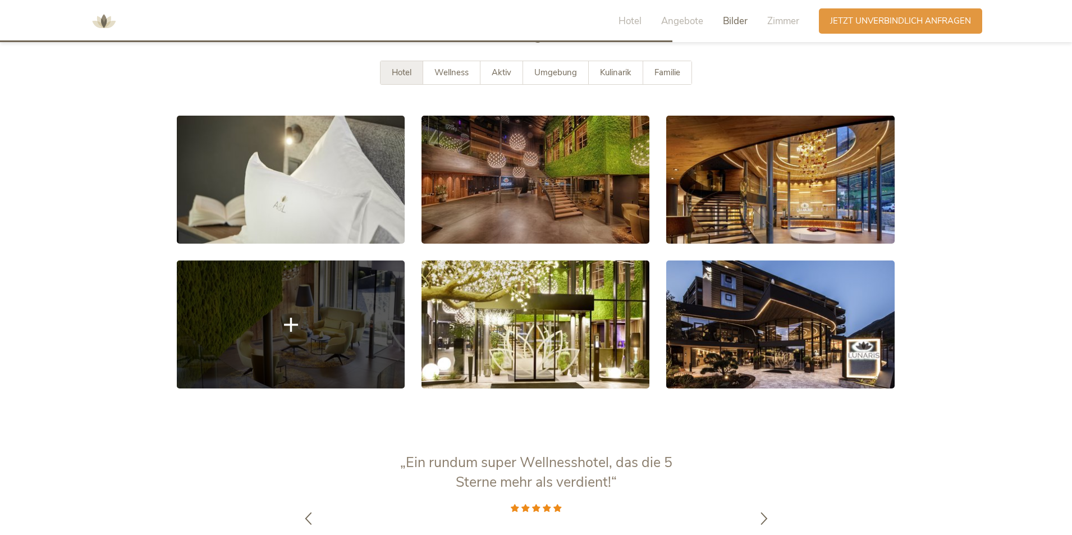
scroll to position [1827, 0]
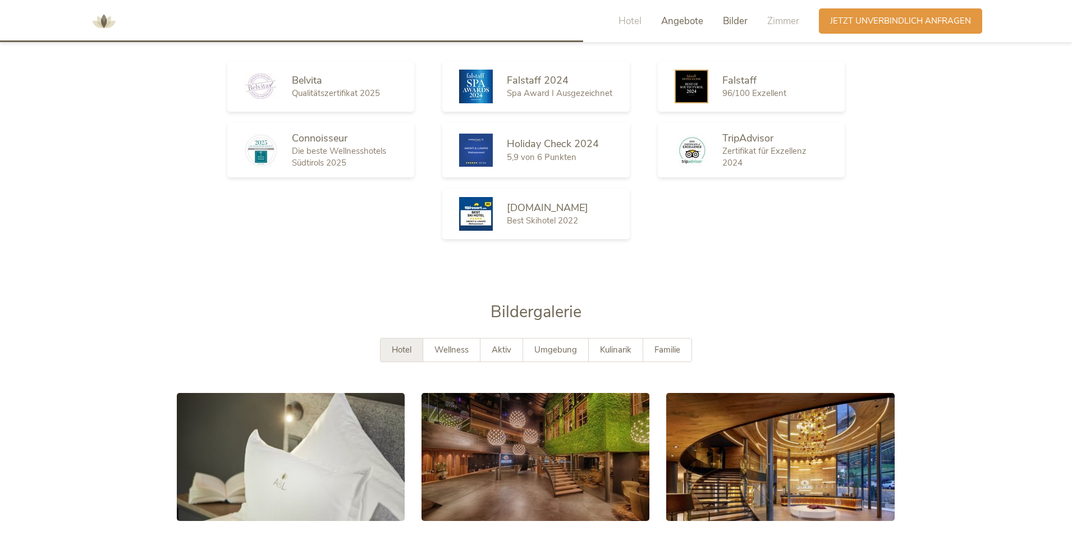
click at [682, 27] on span "Angebote" at bounding box center [682, 21] width 42 height 13
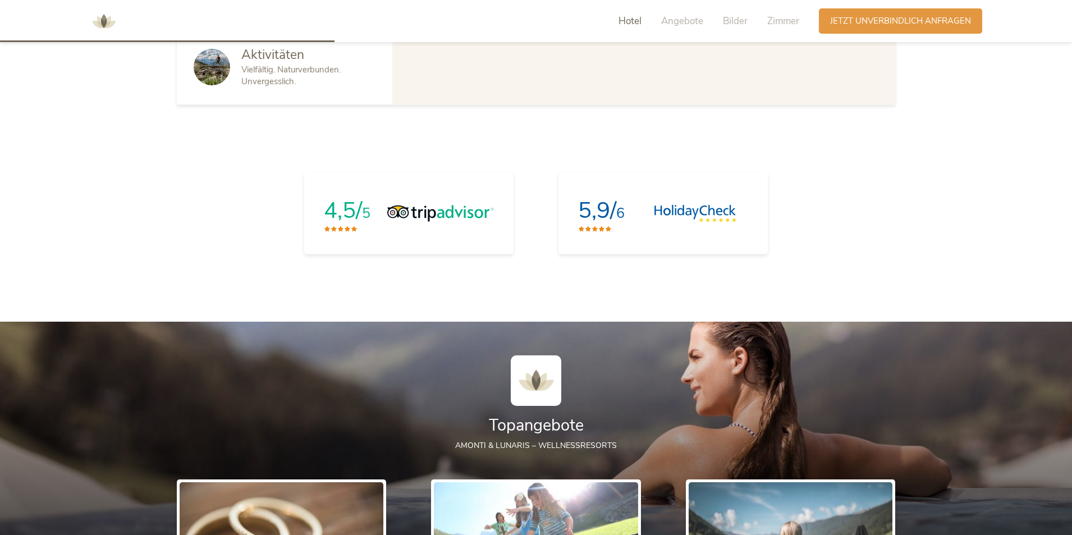
scroll to position [848, 0]
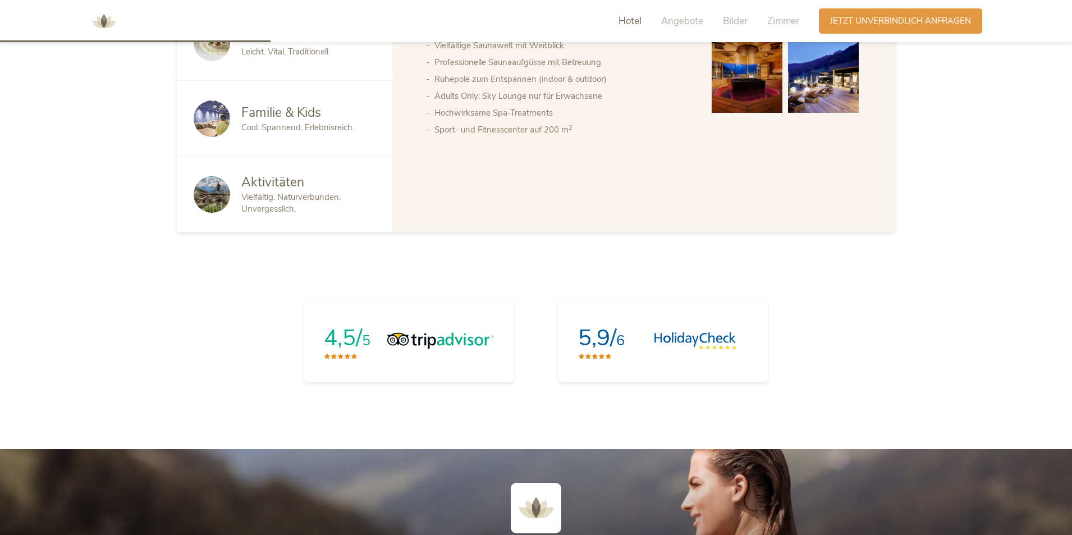
click at [104, 21] on img at bounding box center [104, 21] width 34 height 34
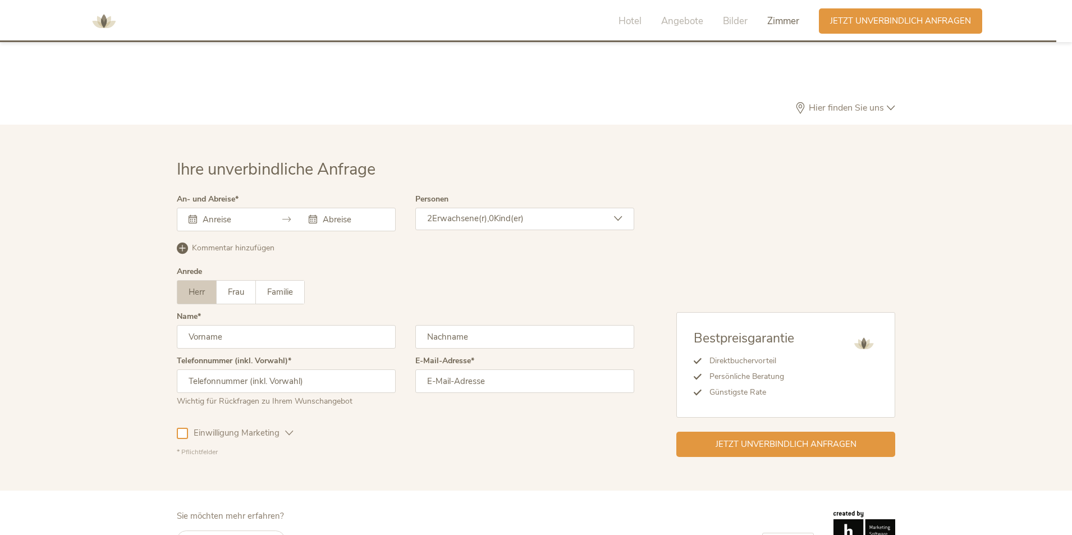
scroll to position [3361, 0]
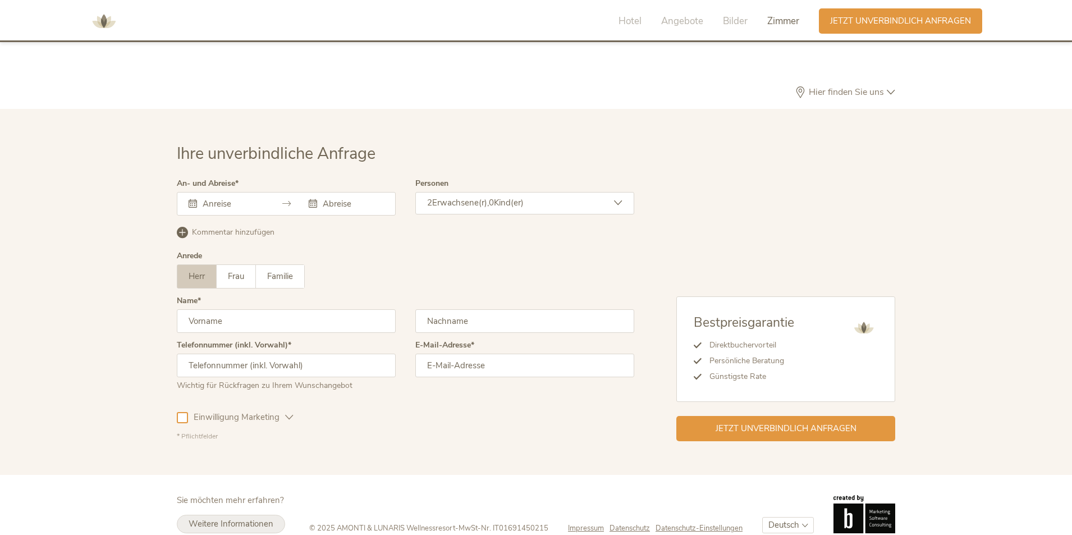
click at [240, 518] on span "Weitere Informationen" at bounding box center [231, 523] width 85 height 11
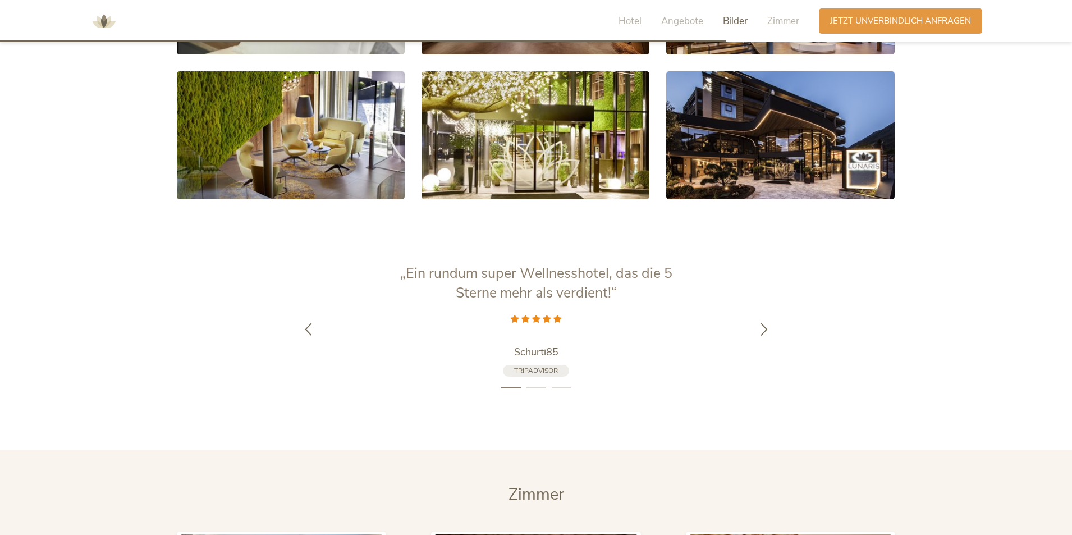
scroll to position [2126, 0]
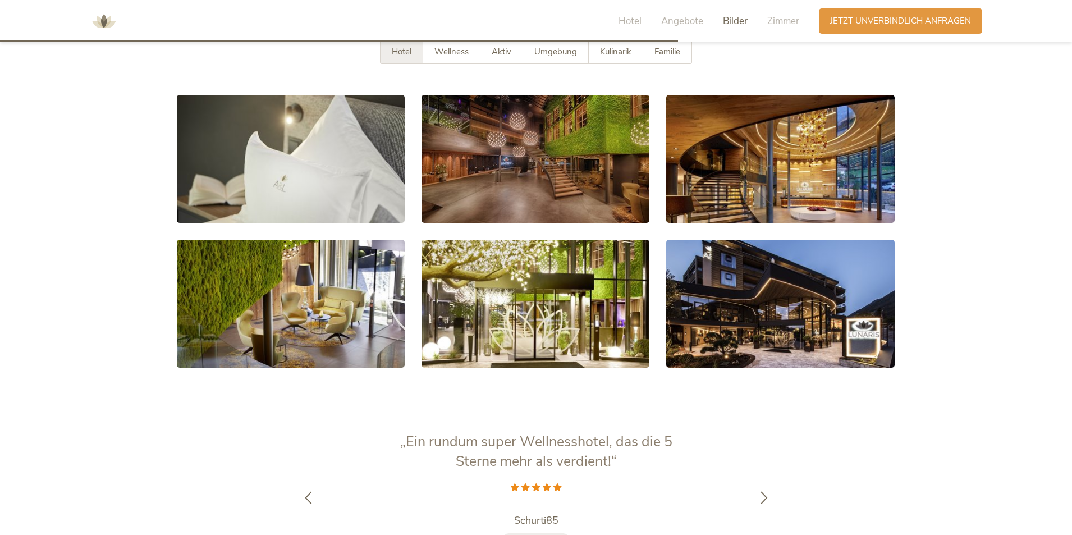
click at [643, 15] on div "Hotel Angebote Bilder Zimmer" at bounding box center [712, 20] width 214 height 25
click at [631, 16] on span "Hotel" at bounding box center [630, 21] width 23 height 13
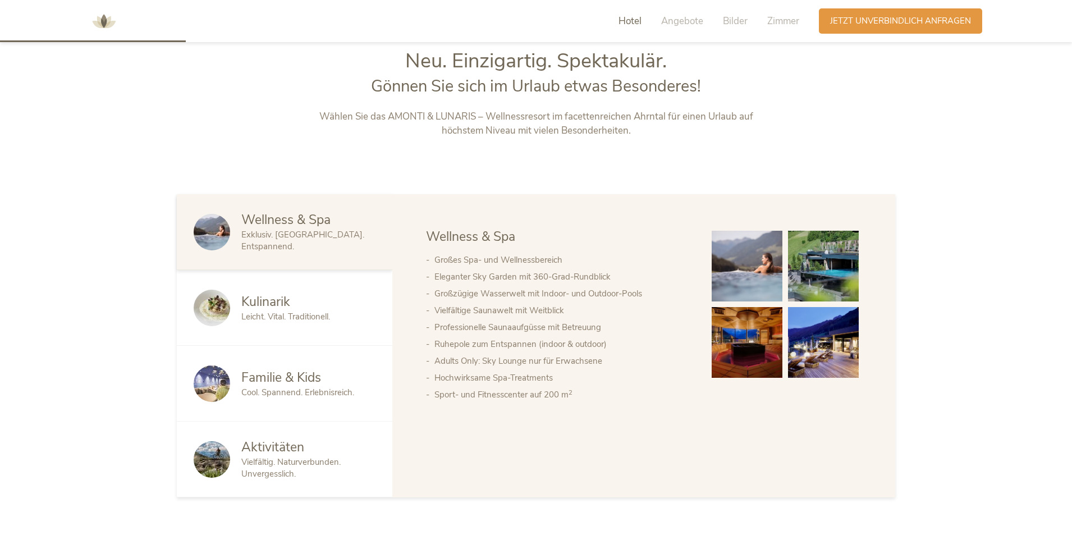
scroll to position [574, 0]
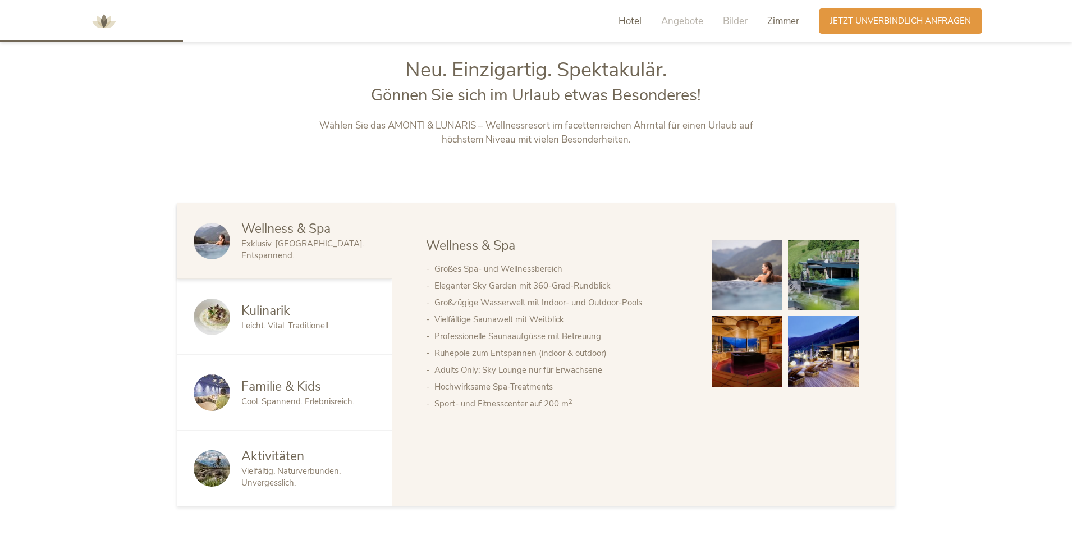
click at [782, 16] on span "Zimmer" at bounding box center [783, 21] width 32 height 13
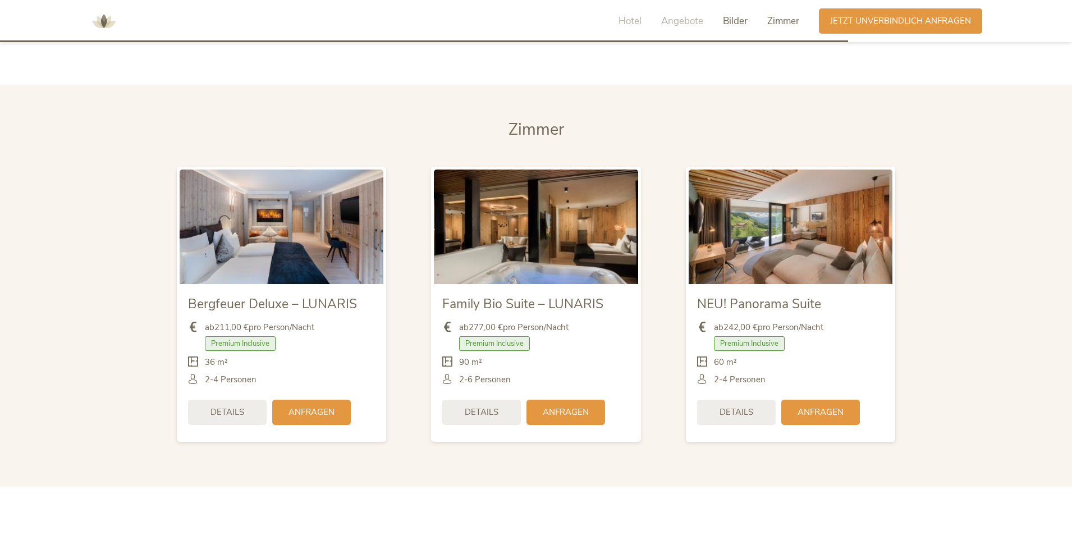
scroll to position [2670, 0]
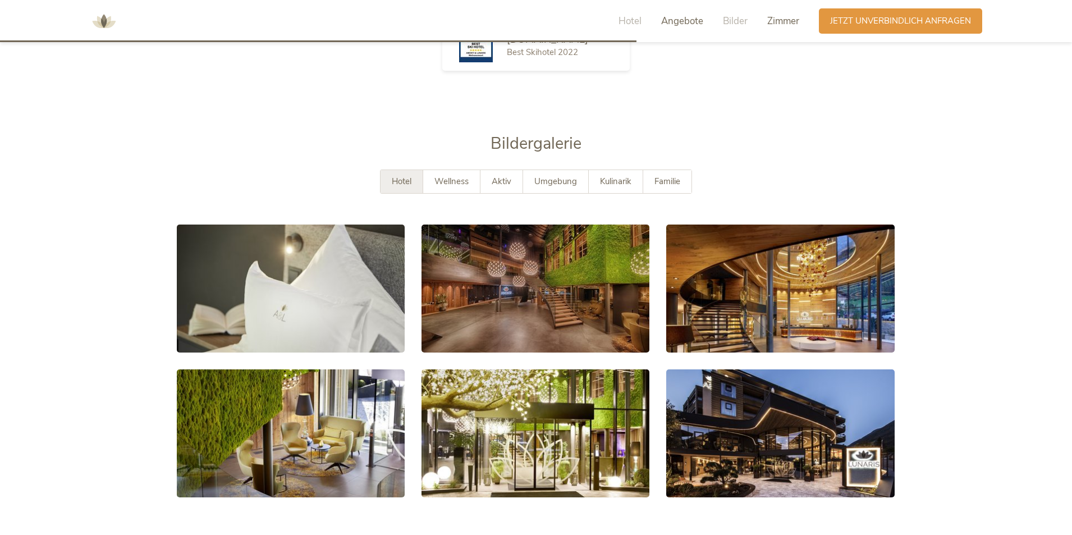
click at [780, 15] on span "Zimmer" at bounding box center [783, 21] width 32 height 13
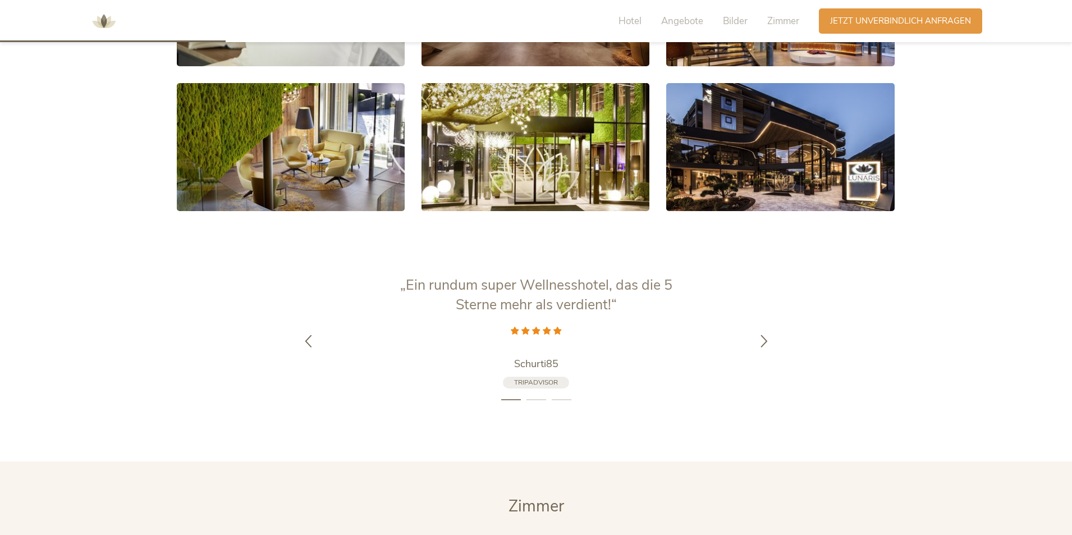
scroll to position [0, 0]
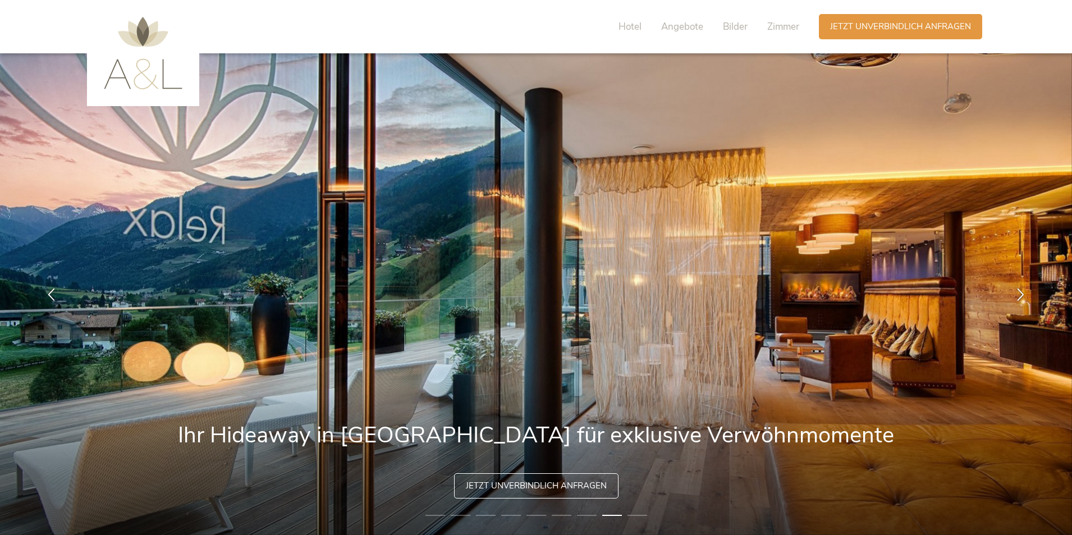
drag, startPoint x: 698, startPoint y: 307, endPoint x: 445, endPoint y: 5, distance: 394.1
